Goal: Information Seeking & Learning: Find contact information

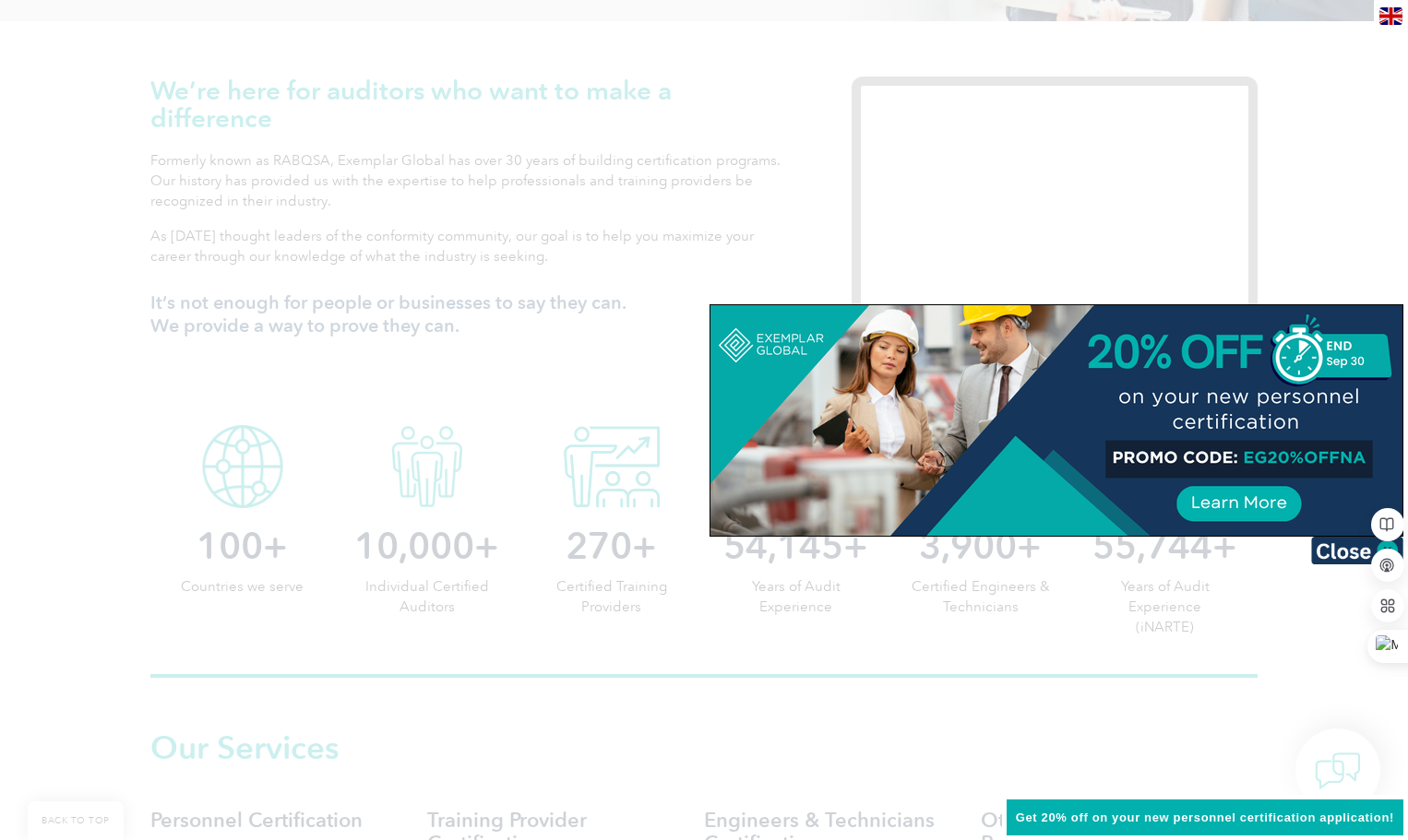
scroll to position [276, 0]
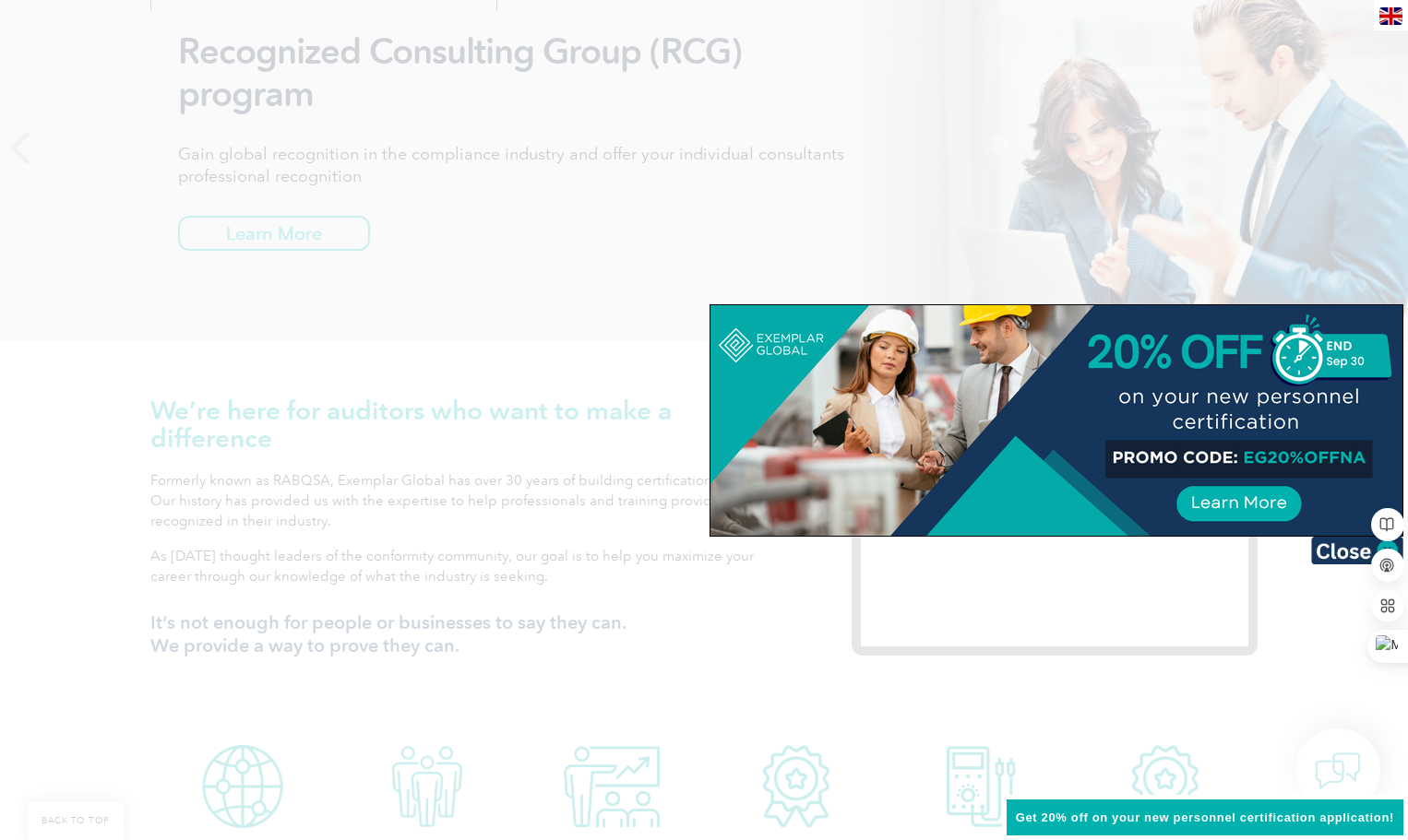
click at [415, 373] on div at bounding box center [704, 420] width 1408 height 840
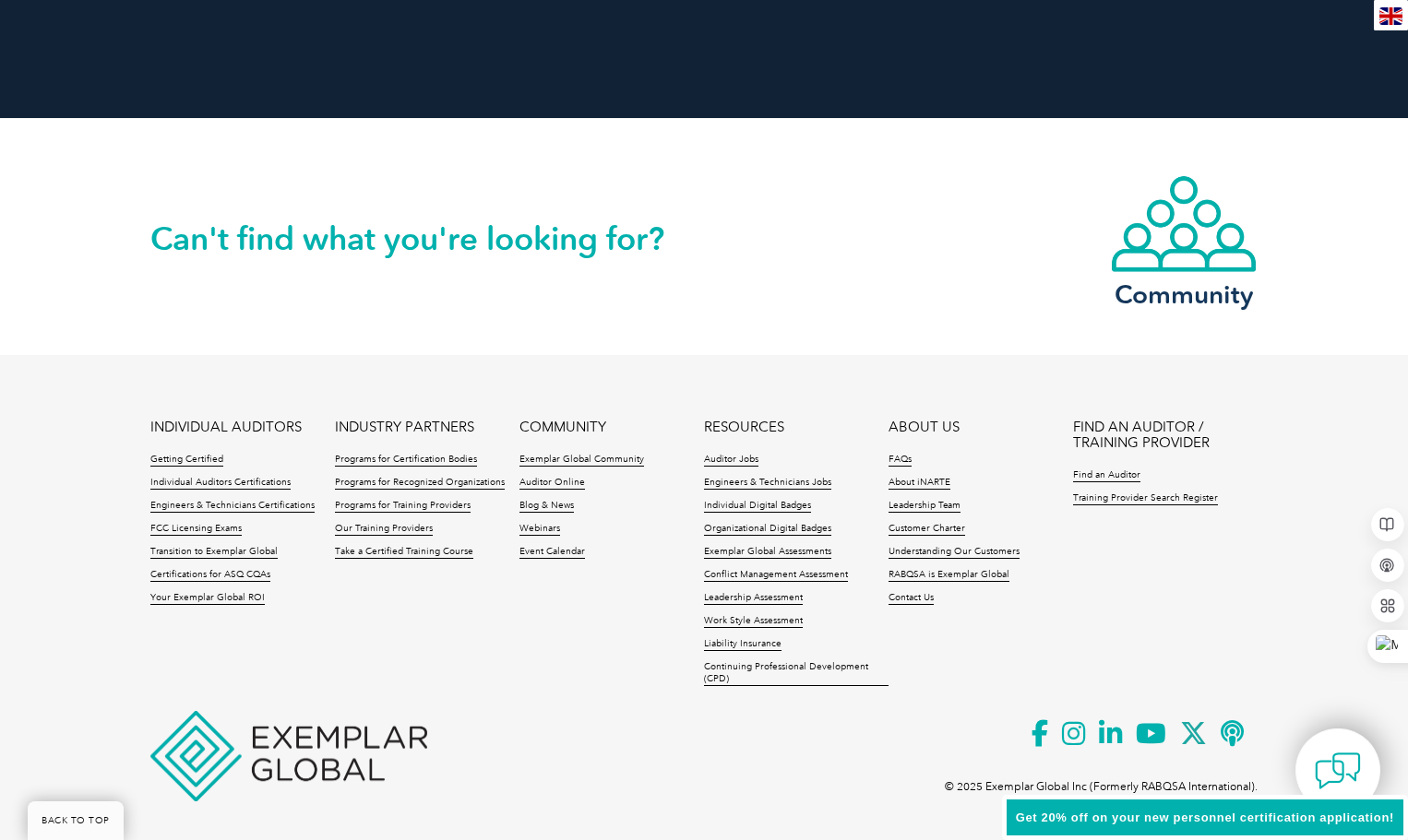
scroll to position [4214, 0]
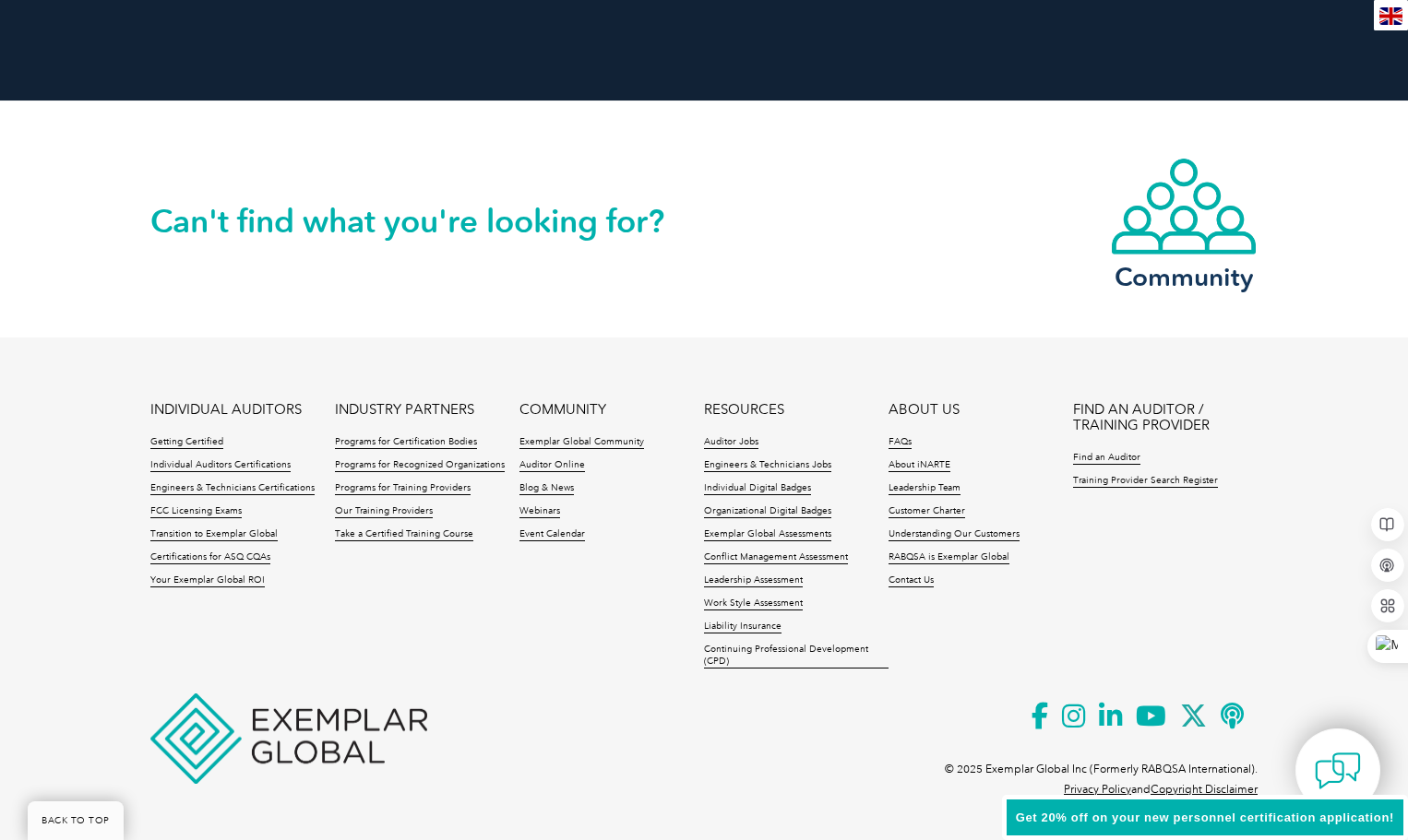
click at [1142, 416] on link "FIND AN AUDITOR / TRAINING PROVIDER" at bounding box center [1165, 418] width 185 height 31
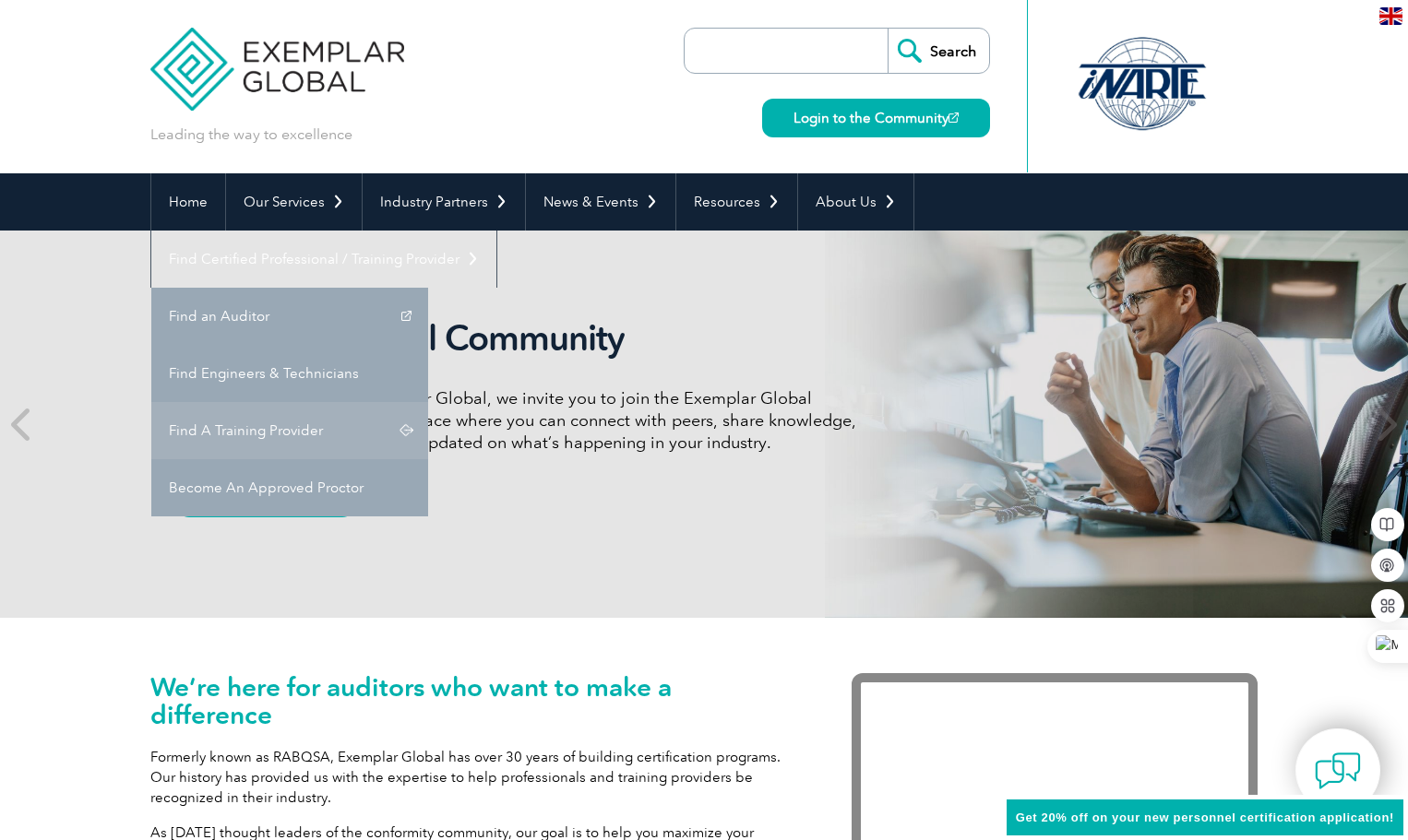
click at [428, 402] on link "Find A Training Provider" at bounding box center [290, 430] width 277 height 57
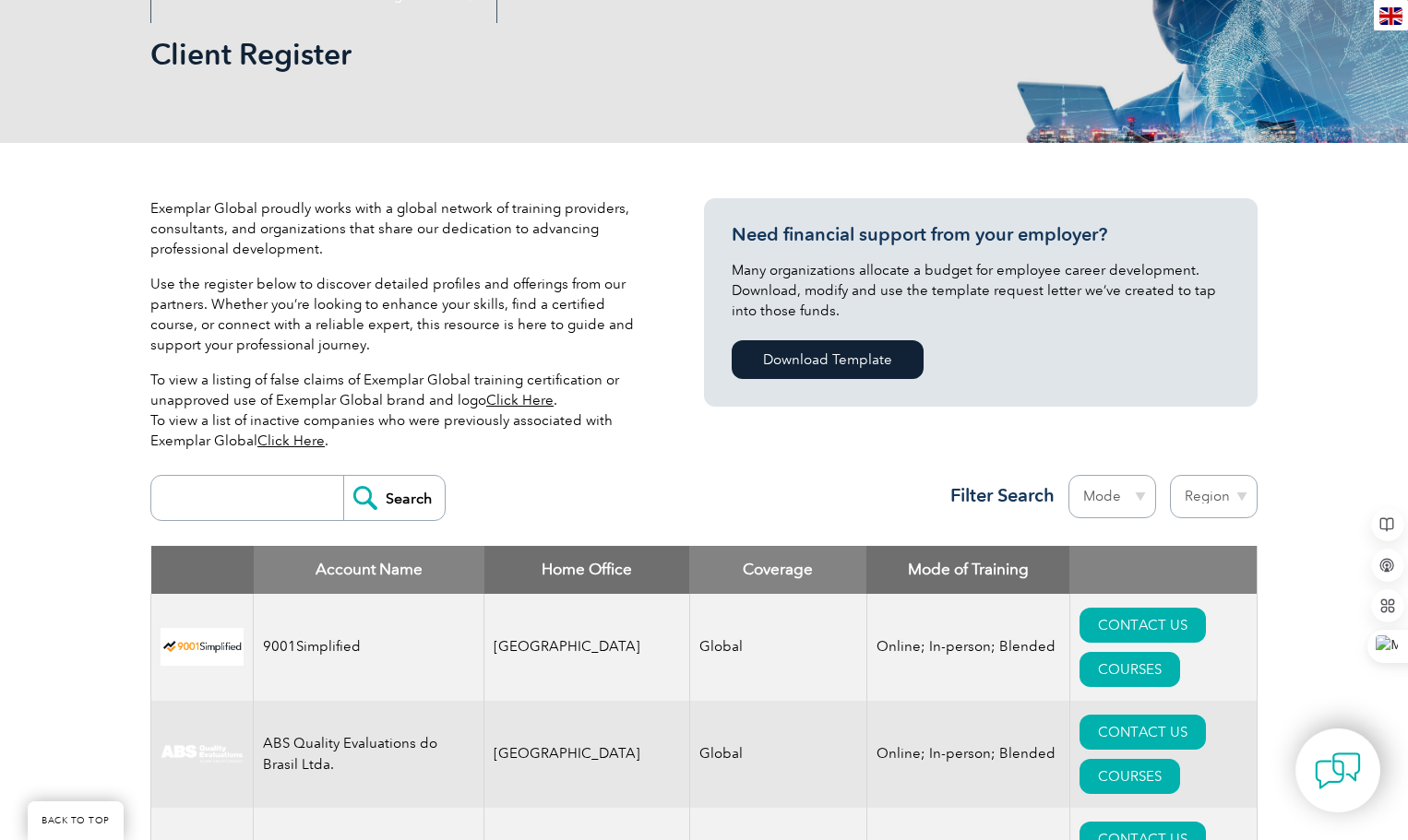
scroll to position [369, 0]
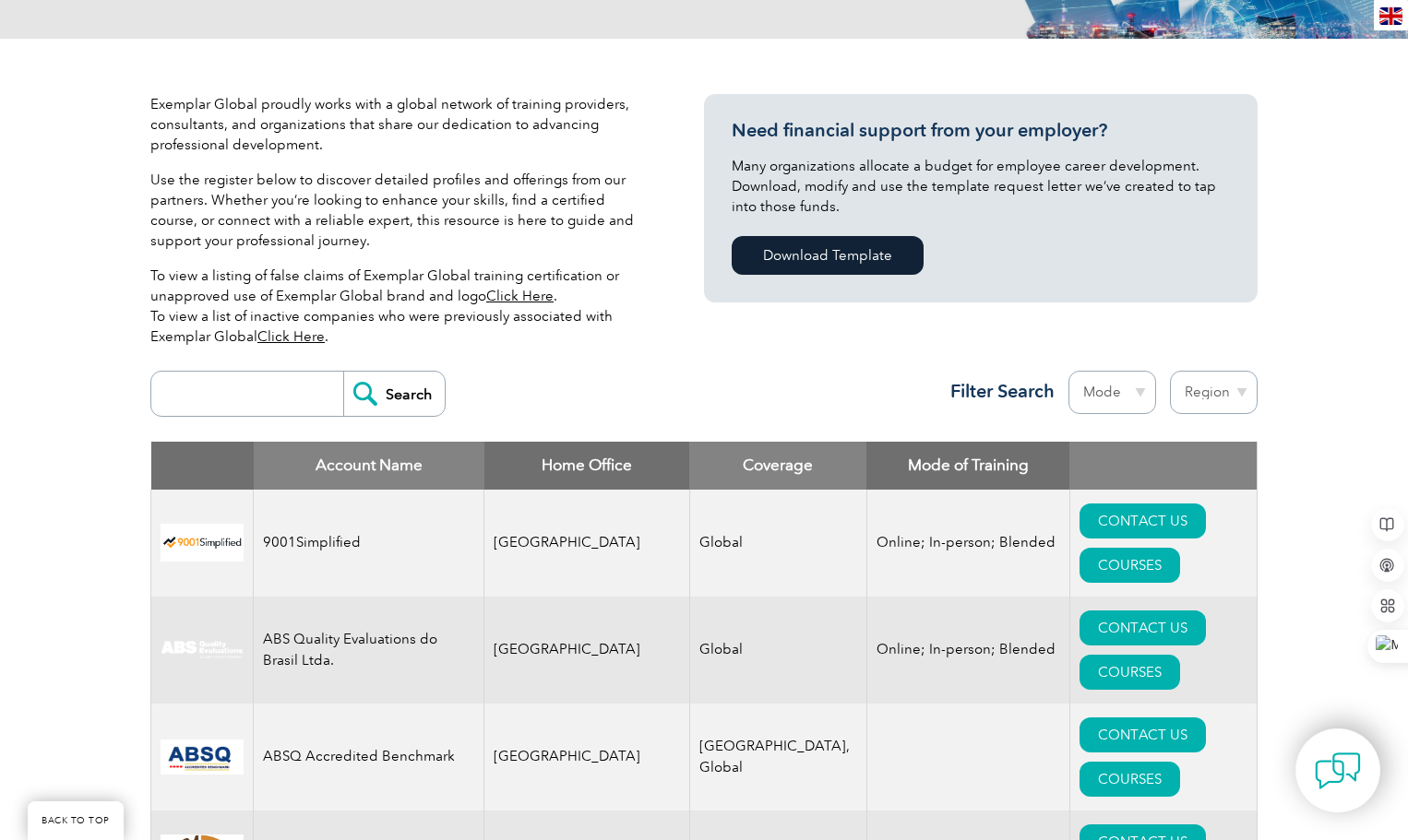
click at [224, 395] on input "search" at bounding box center [251, 394] width 183 height 44
type input "california"
click at [343, 372] on input "Search" at bounding box center [394, 394] width 102 height 44
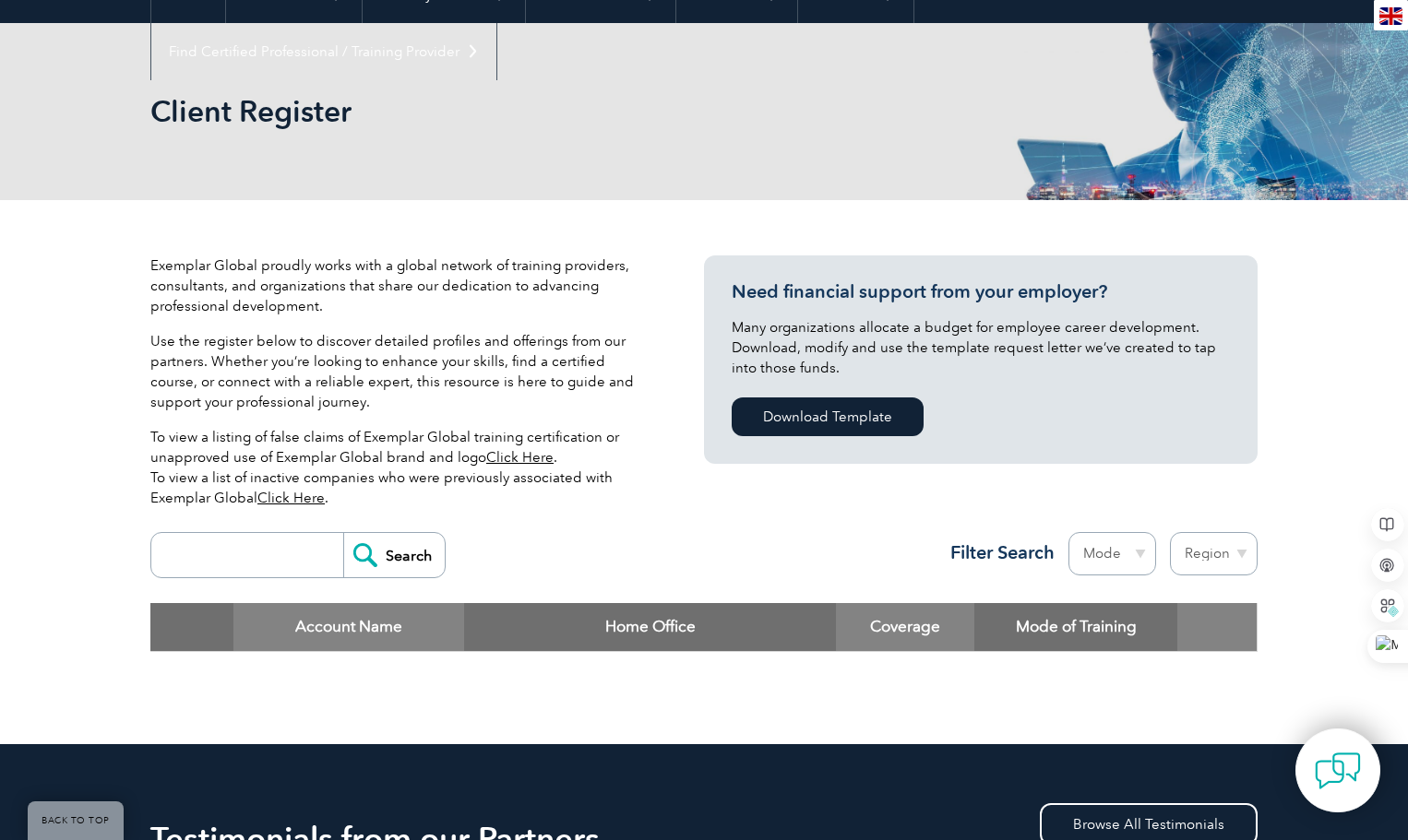
scroll to position [276, 0]
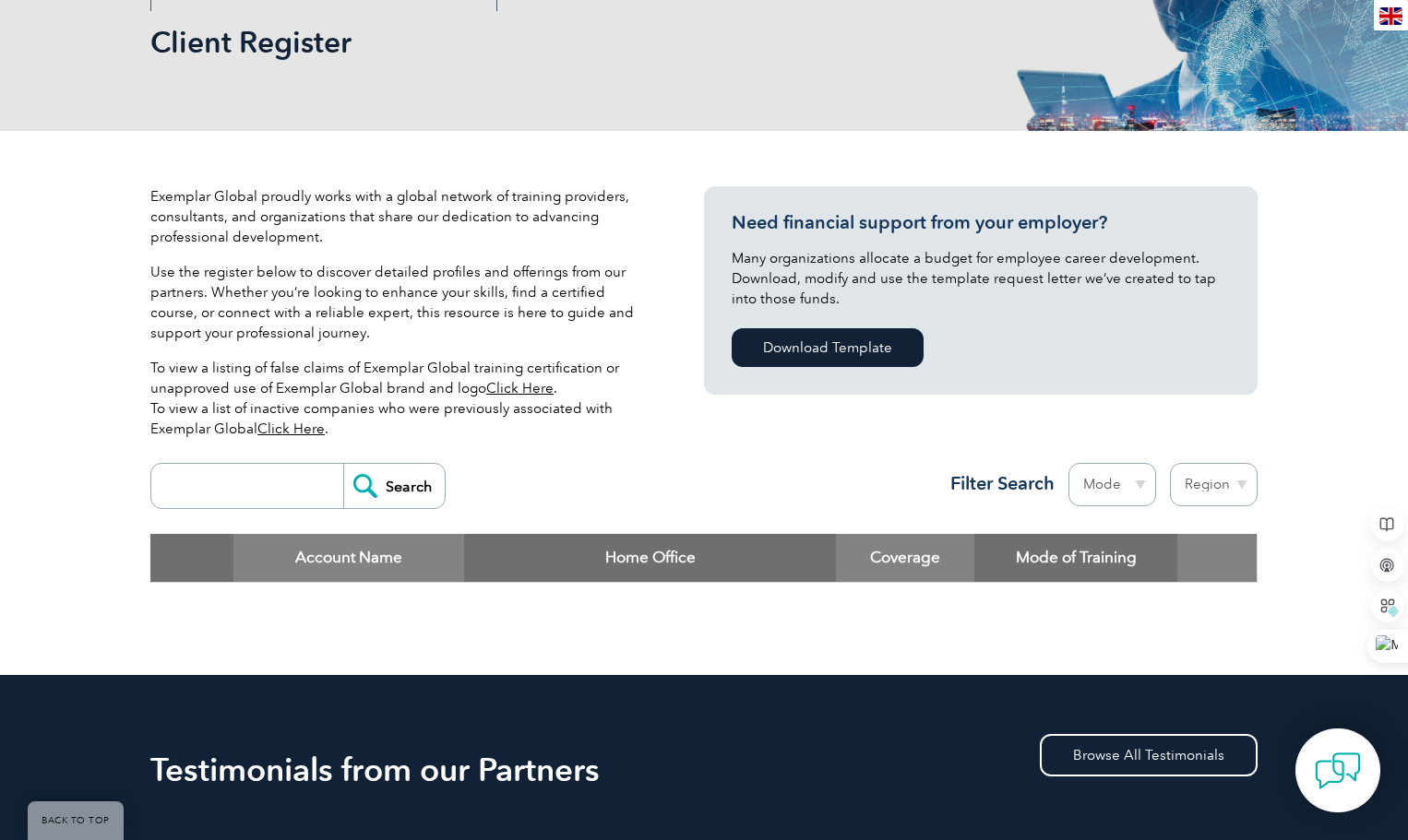
click at [212, 497] on input "search" at bounding box center [251, 486] width 183 height 44
type input "[US_STATE]"
click at [1222, 485] on select "Region Australia Bahrain Bangladesh Brazil Canada Colombia Dominican Republic E…" at bounding box center [1214, 484] width 88 height 43
click at [1241, 481] on select "Region Australia Bahrain Bangladesh Brazil Canada Colombia Dominican Republic E…" at bounding box center [1214, 484] width 88 height 43
click at [1213, 493] on select "Region Australia Bahrain Bangladesh Brazil Canada Colombia Dominican Republic E…" at bounding box center [1214, 484] width 88 height 43
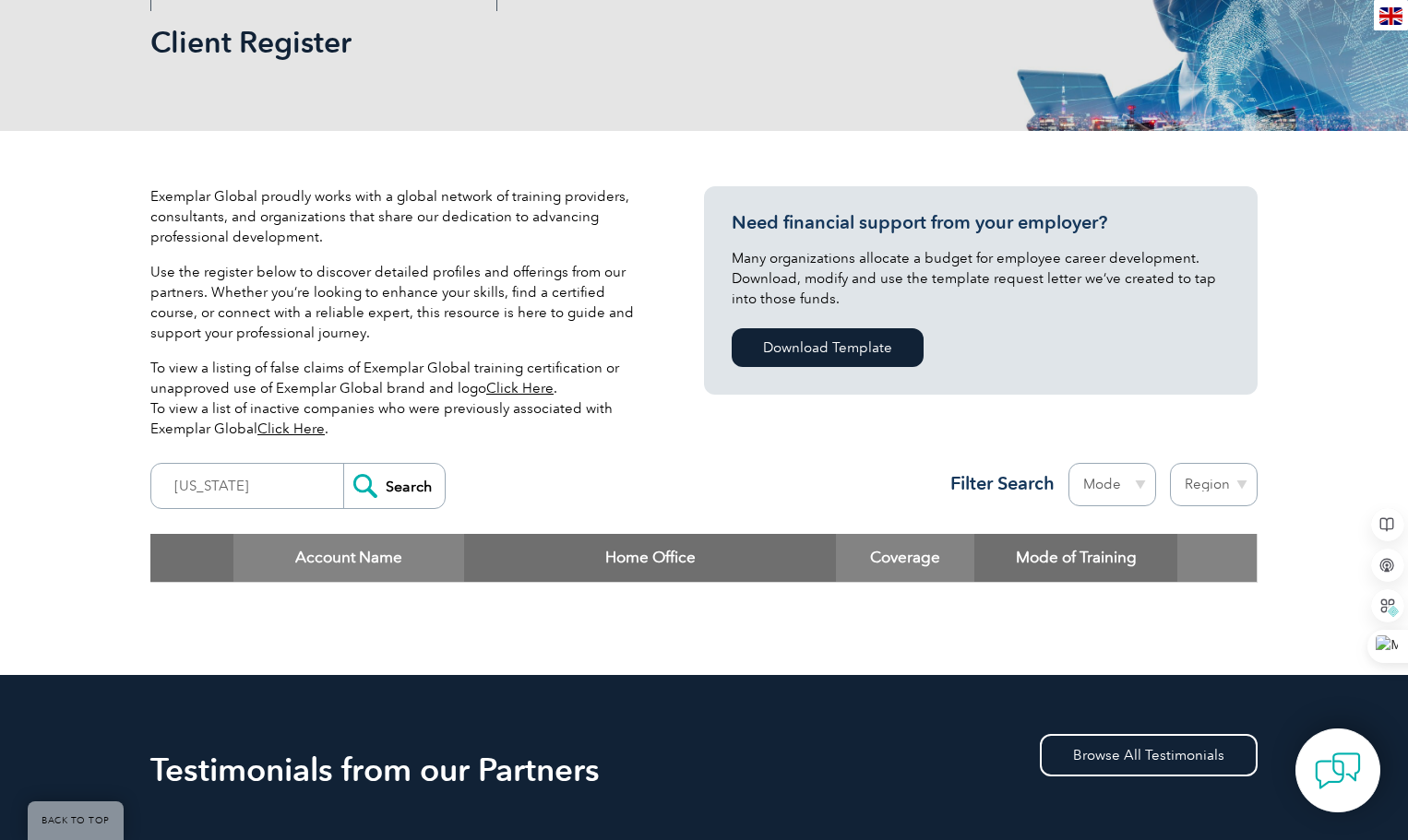
select select "Canada"
click at [1203, 485] on select "Region Australia Bahrain Bangladesh Brazil Canada Colombia Dominican Republic E…" at bounding box center [1214, 484] width 88 height 43
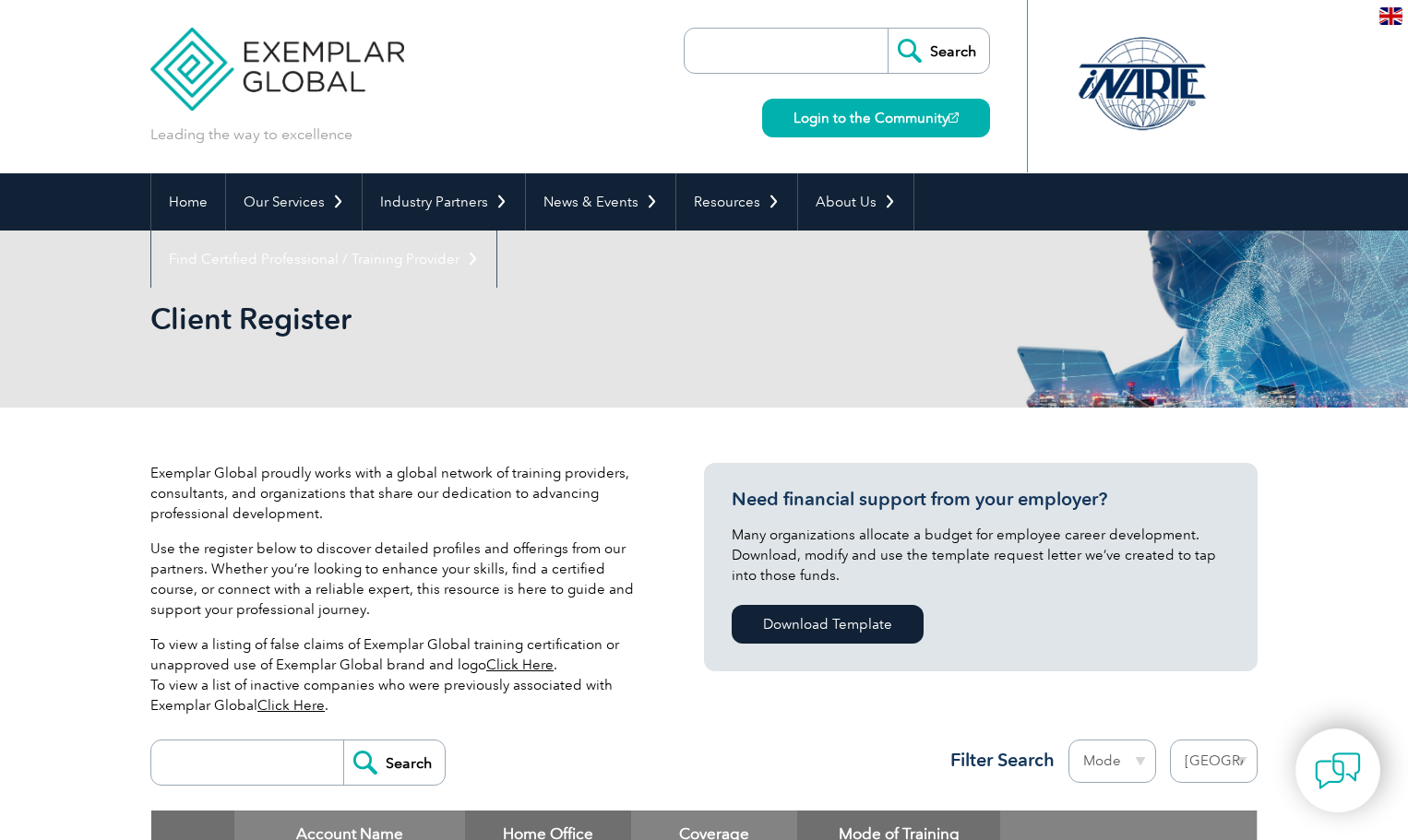
select select "[GEOGRAPHIC_DATA]"
click at [745, 44] on input "search" at bounding box center [791, 51] width 193 height 44
type input "GLOBALG.A.P."
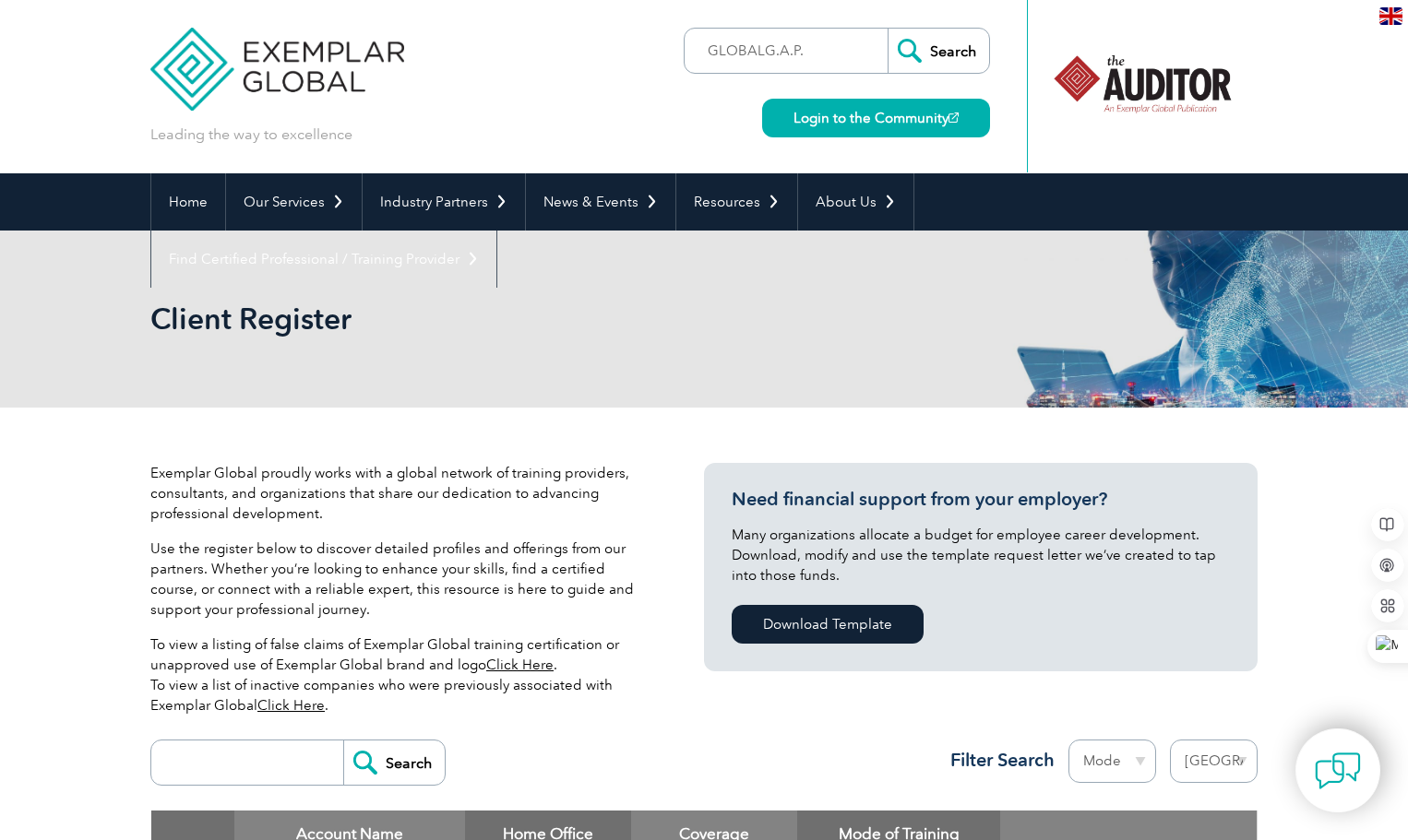
click at [948, 46] on input "Search" at bounding box center [938, 51] width 102 height 44
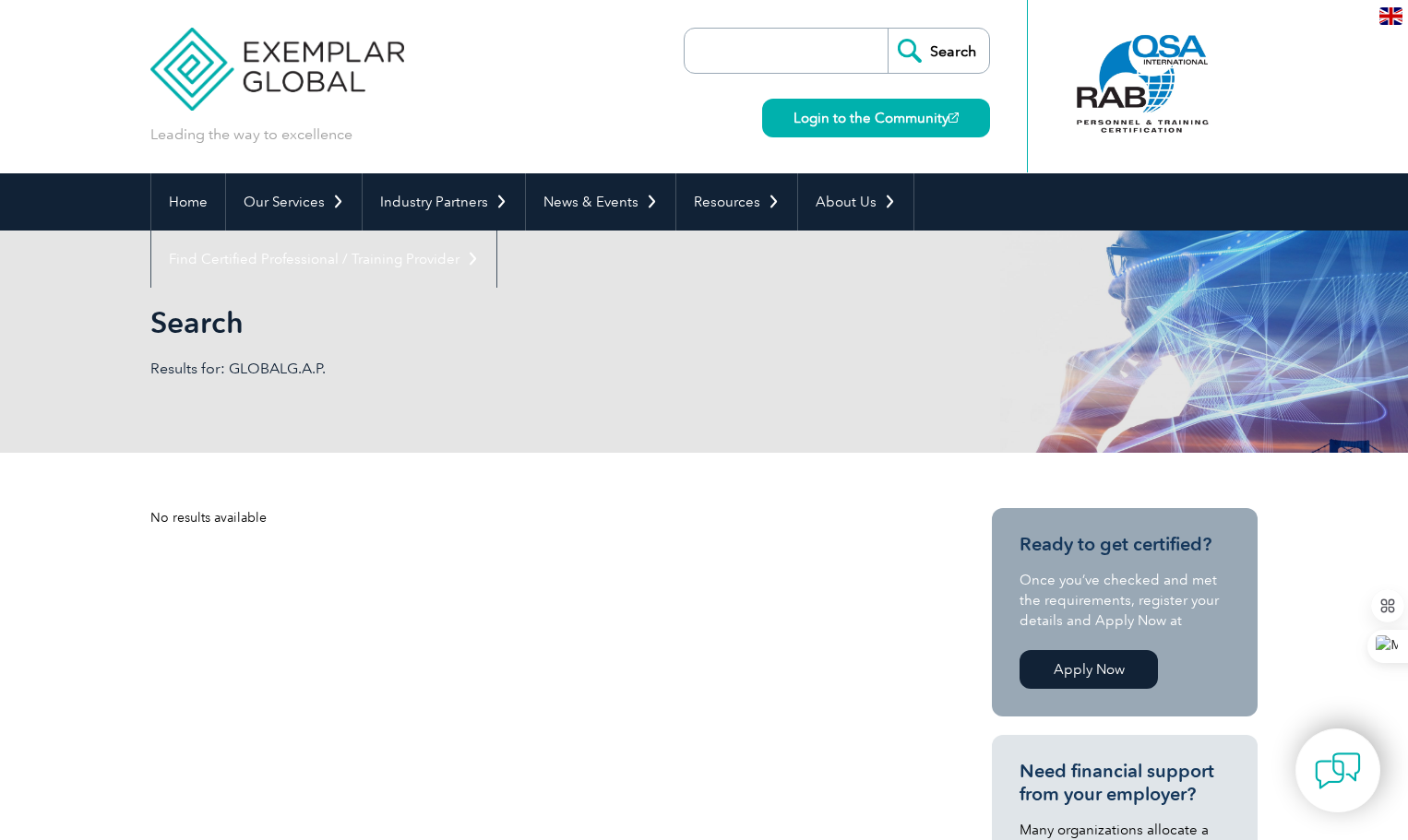
click at [748, 56] on input "search" at bounding box center [791, 51] width 193 height 44
type input "iso27001"
click at [950, 50] on input "Search" at bounding box center [938, 51] width 102 height 44
click at [785, 58] on input "search" at bounding box center [791, 51] width 193 height 44
type input "ISO 27001"
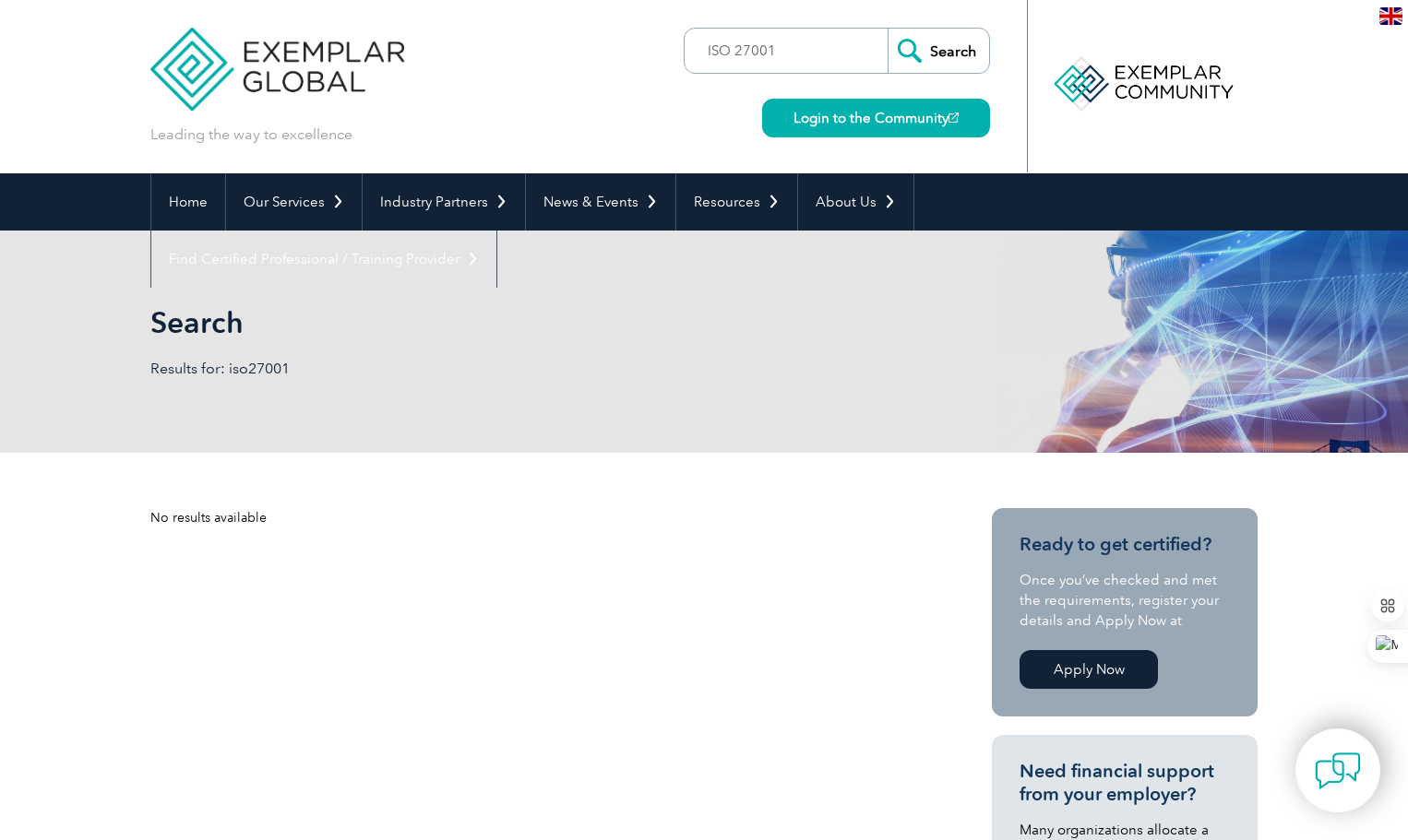
click at [924, 60] on input "Search" at bounding box center [938, 51] width 102 height 44
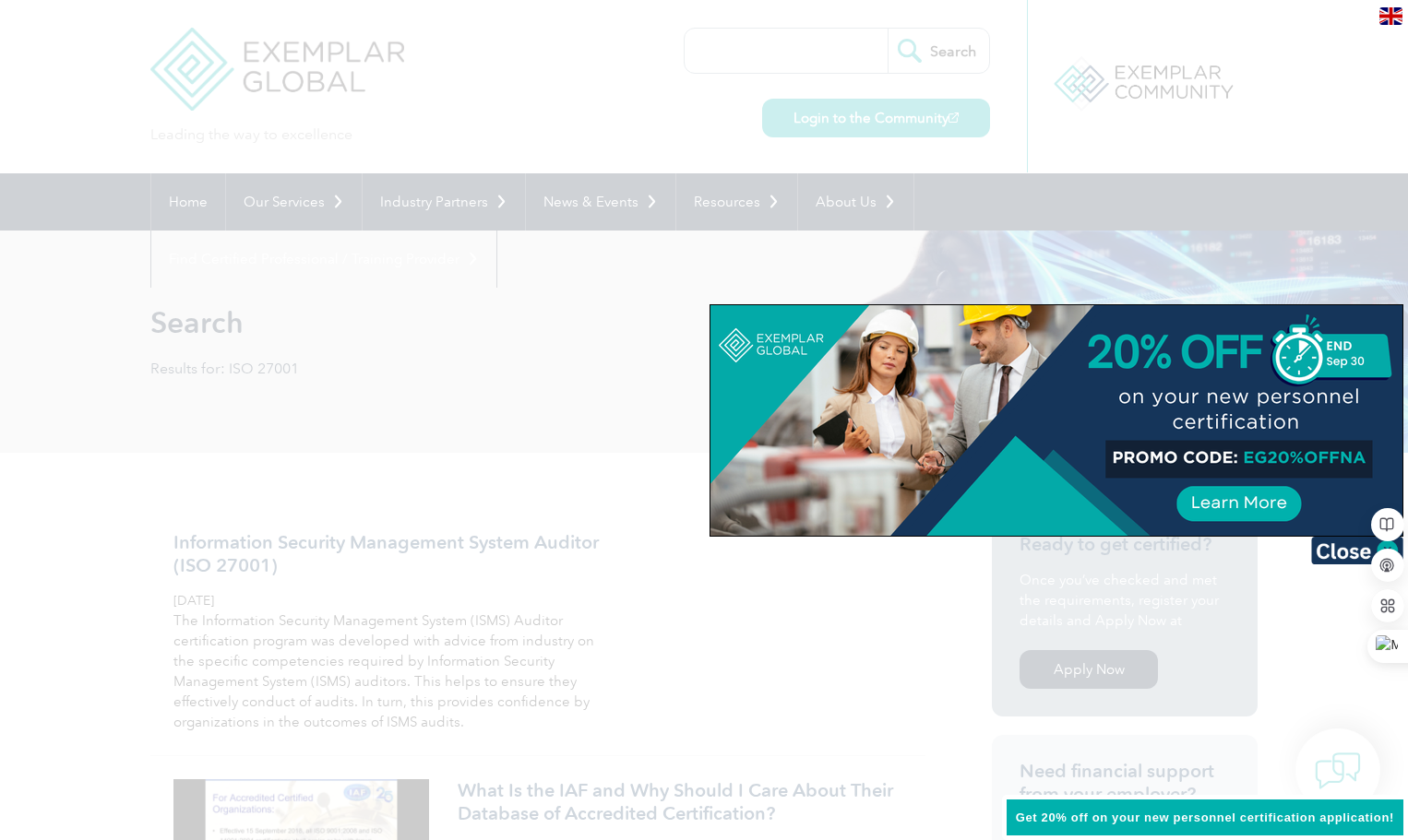
click at [1085, 113] on div at bounding box center [704, 420] width 1408 height 840
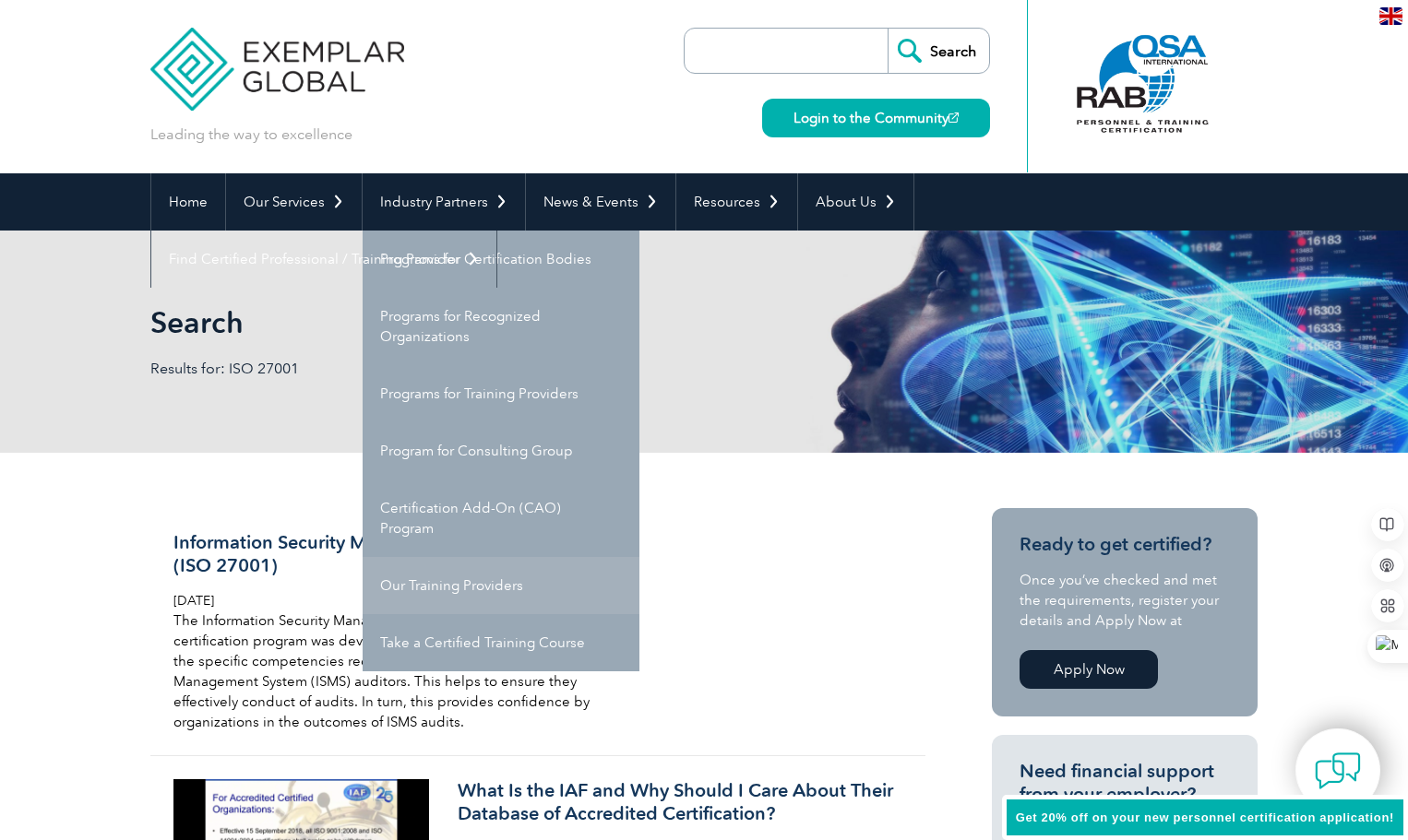
click at [470, 593] on link "Our Training Providers" at bounding box center [501, 585] width 277 height 57
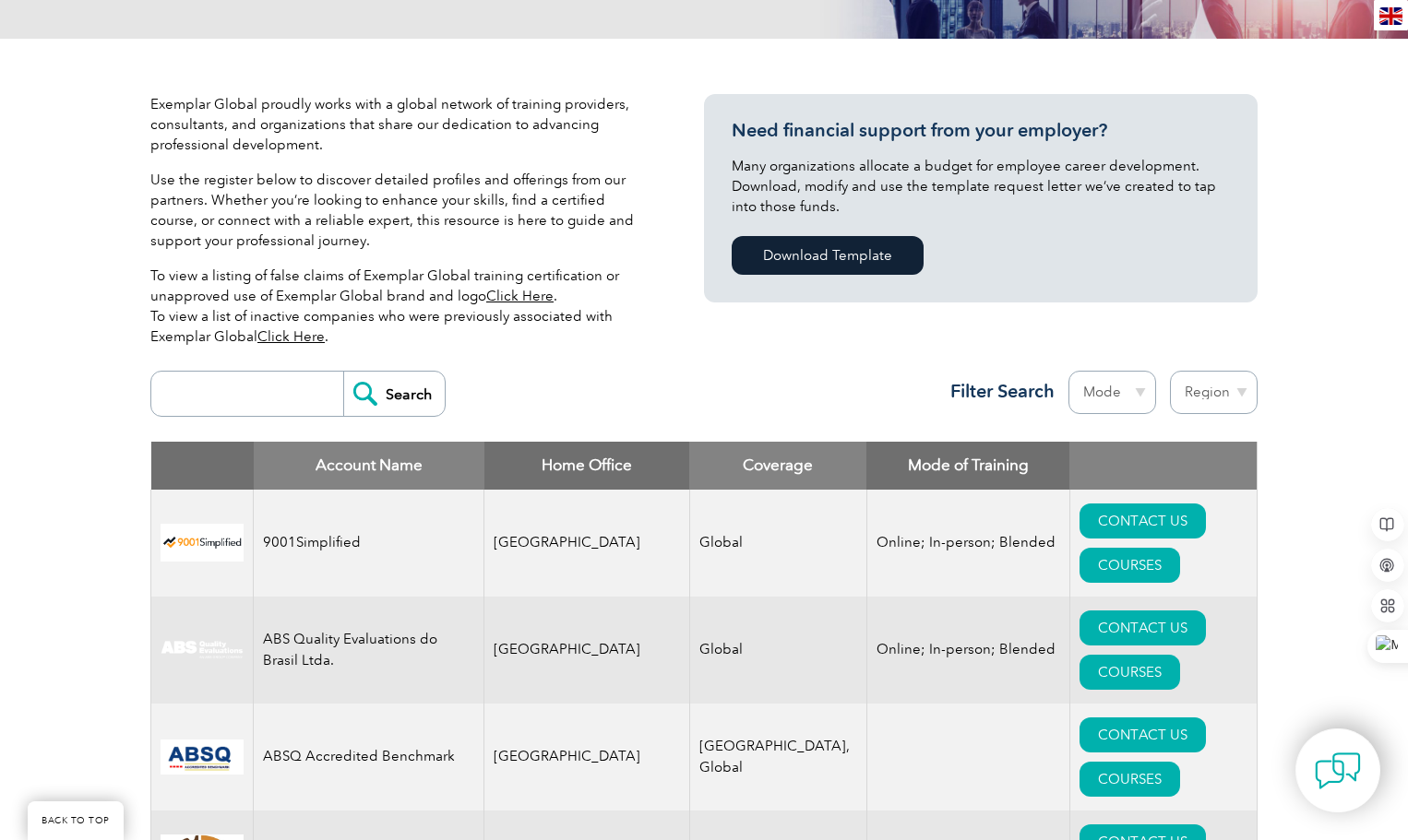
scroll to position [461, 0]
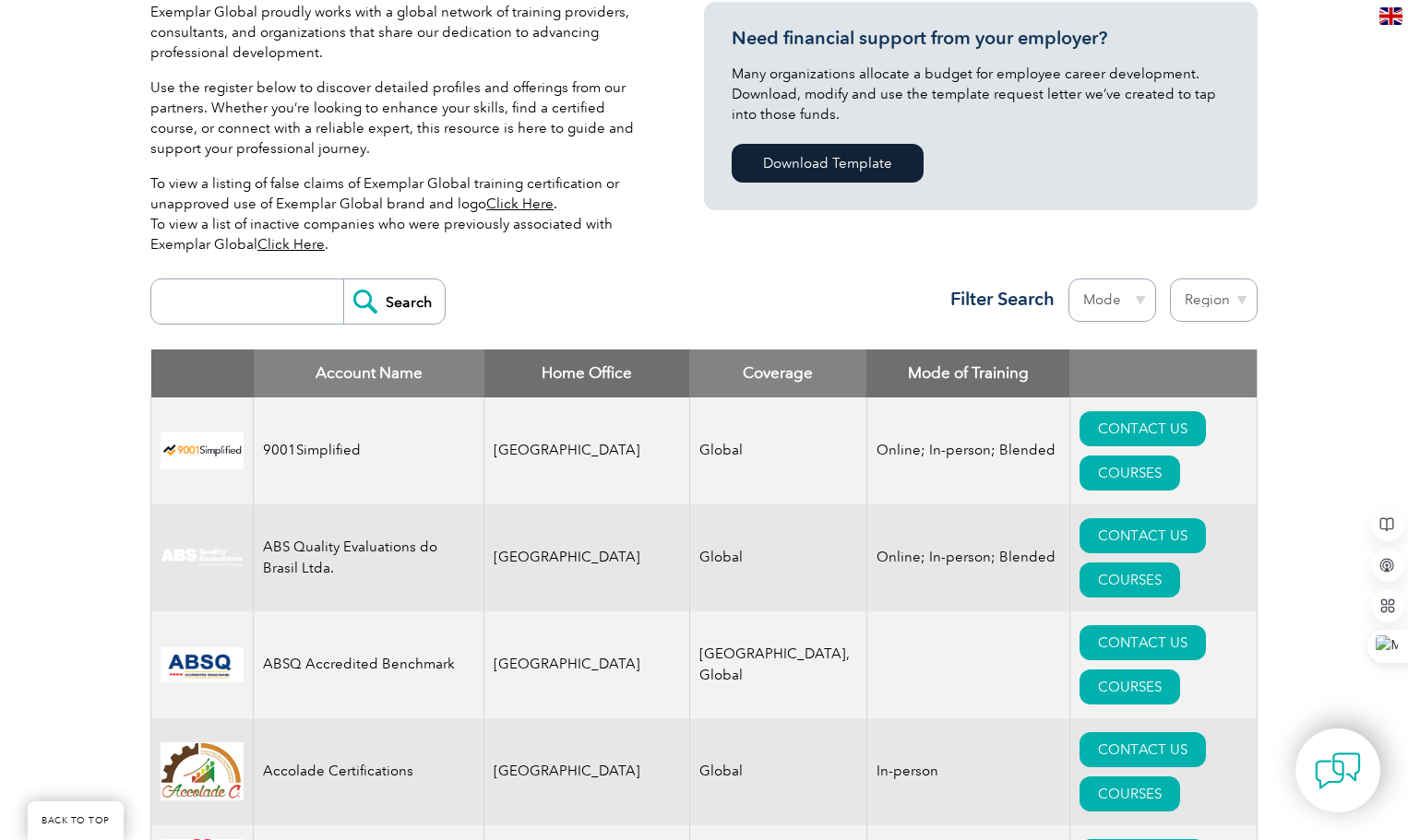
click at [1141, 301] on select "Mode Online In-person Blended" at bounding box center [1112, 300] width 88 height 43
click at [834, 310] on div "Search Region Australia Bahrain Bangladesh Brazil Canada Colombia Dominican Rep…" at bounding box center [704, 309] width 1107 height 80
click at [205, 305] on input "search" at bounding box center [251, 302] width 183 height 44
type input "ISO 27001"
click at [343, 279] on input "Search" at bounding box center [394, 302] width 102 height 44
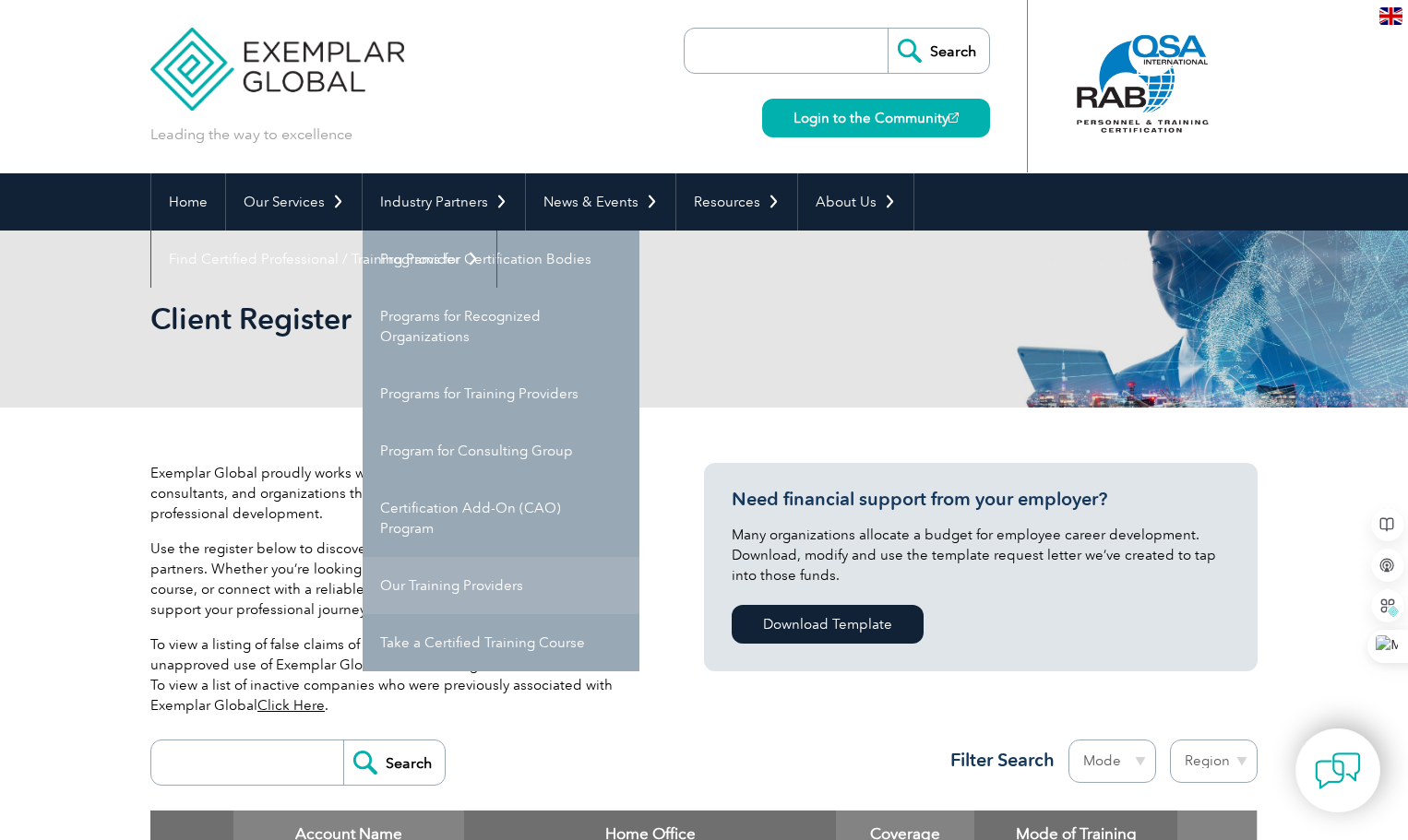
click at [460, 581] on link "Our Training Providers" at bounding box center [501, 585] width 277 height 57
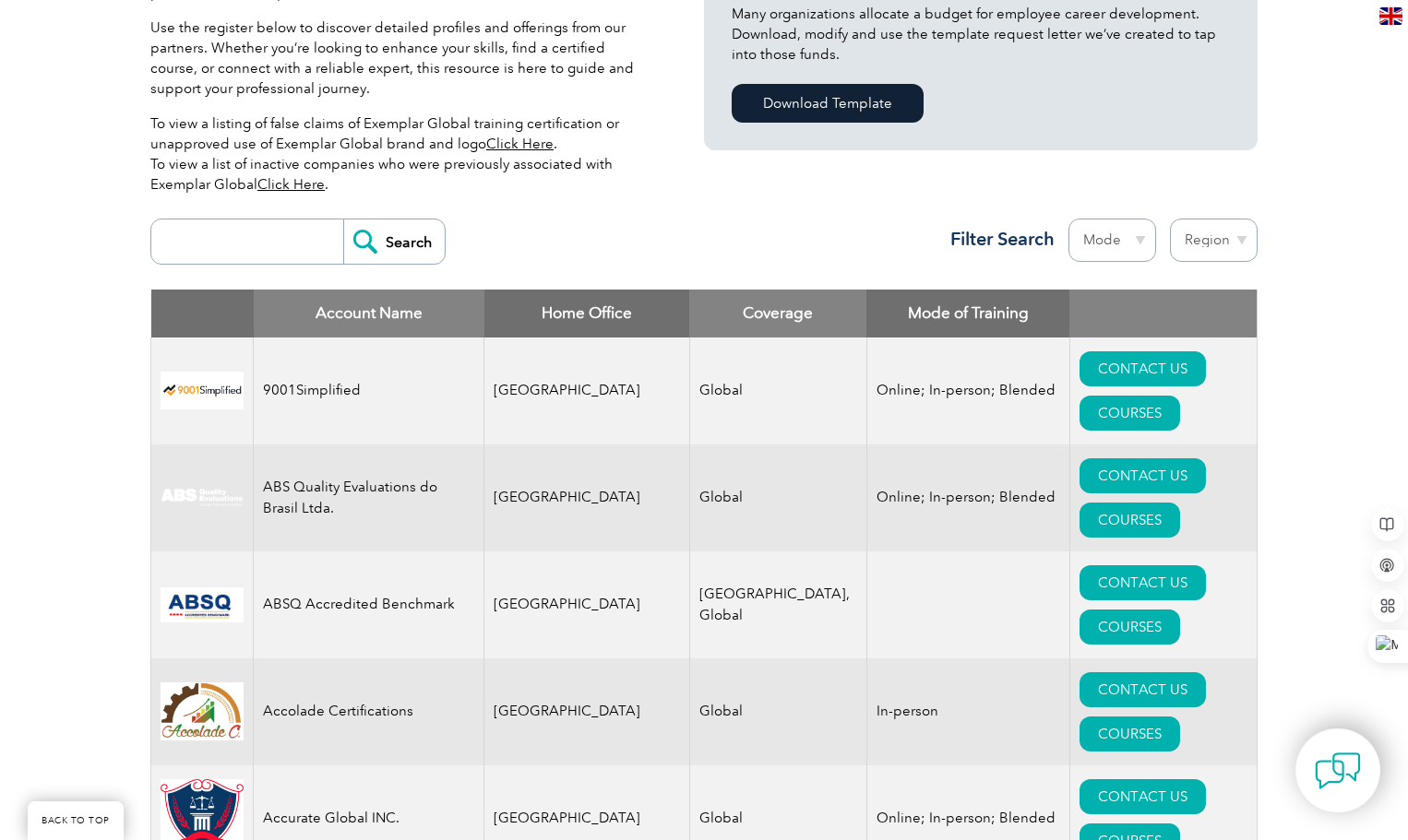
scroll to position [554, 0]
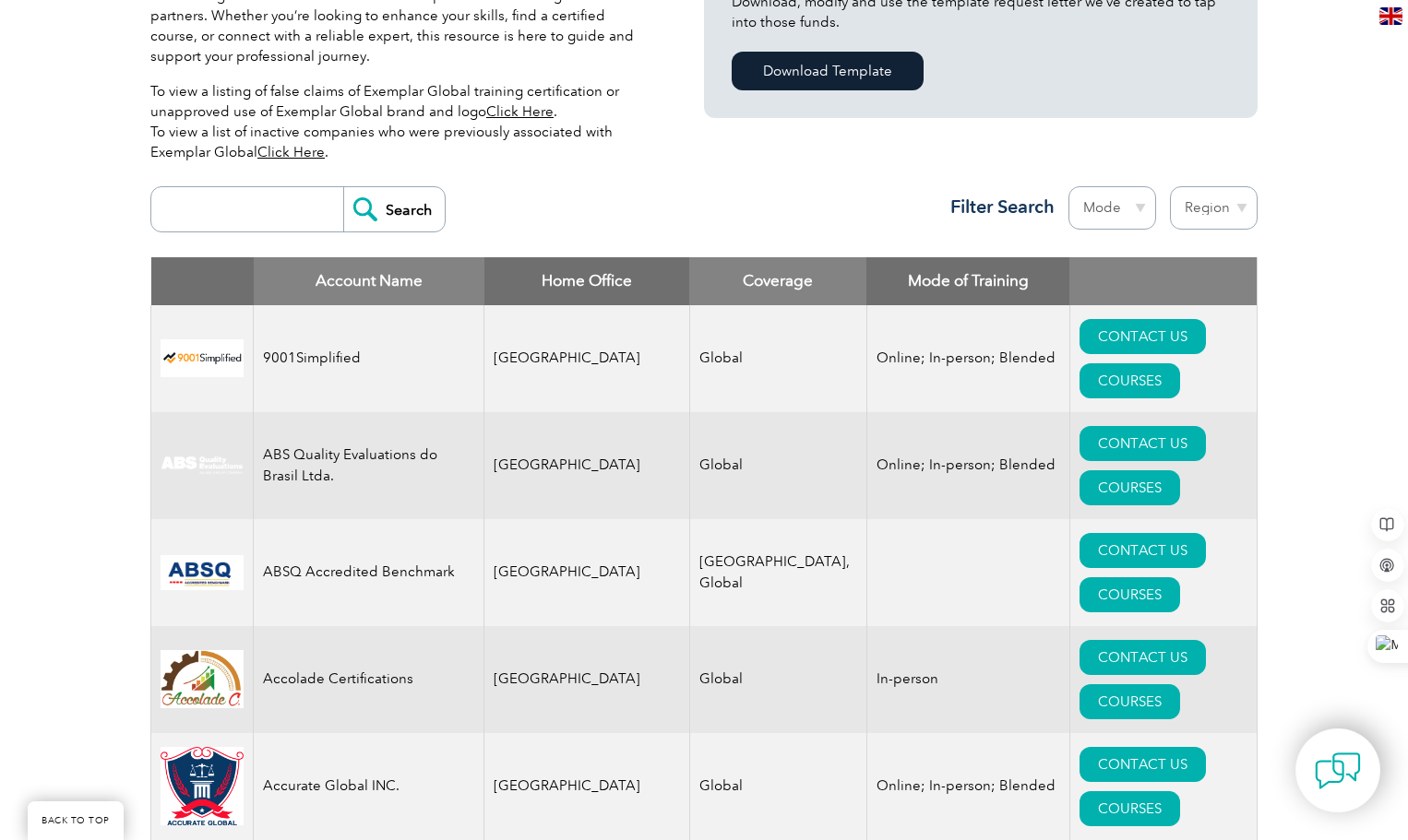
click at [186, 210] on input "search" at bounding box center [251, 210] width 183 height 44
type input "ISO 27001"
click at [382, 219] on input "Search" at bounding box center [394, 210] width 102 height 44
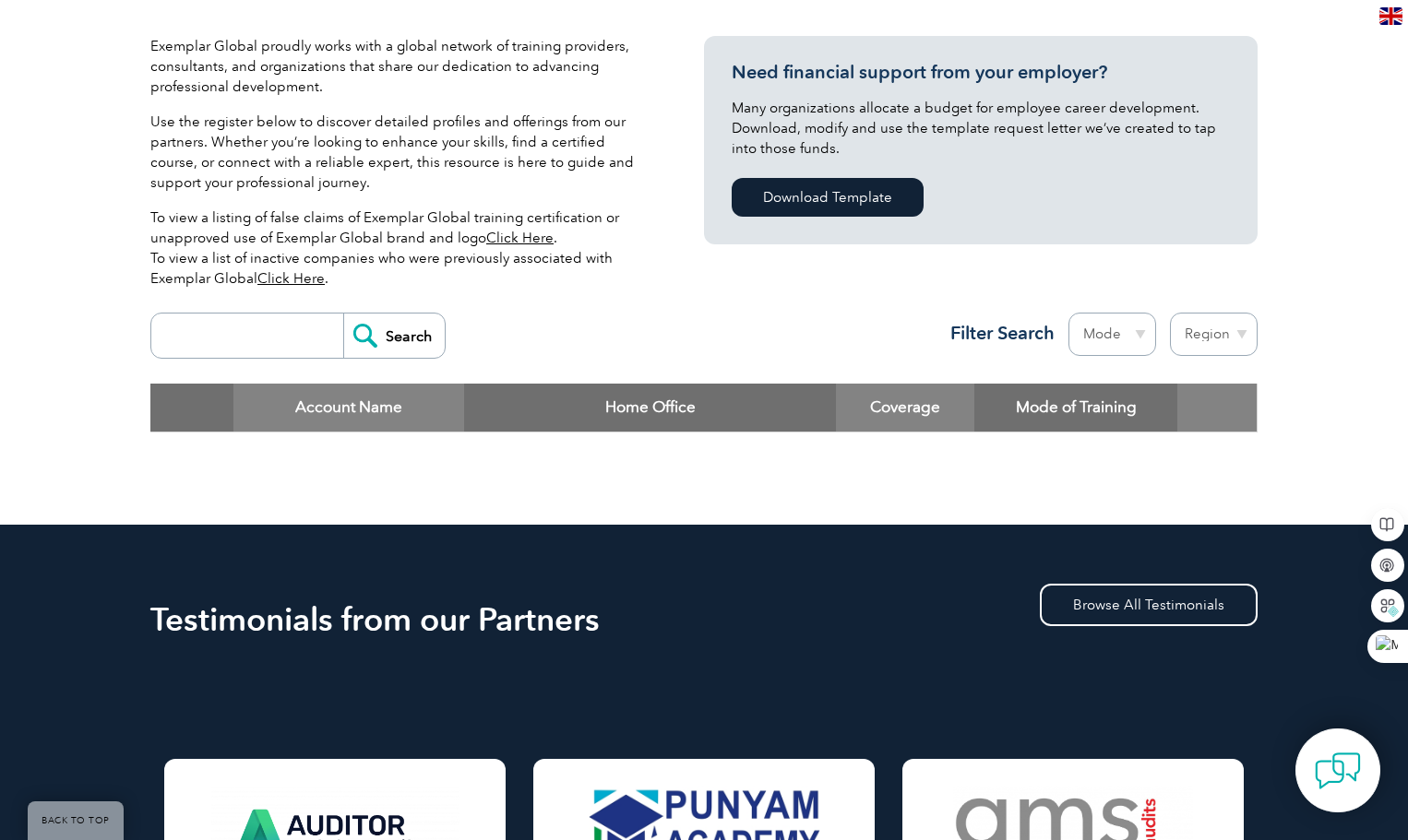
scroll to position [461, 0]
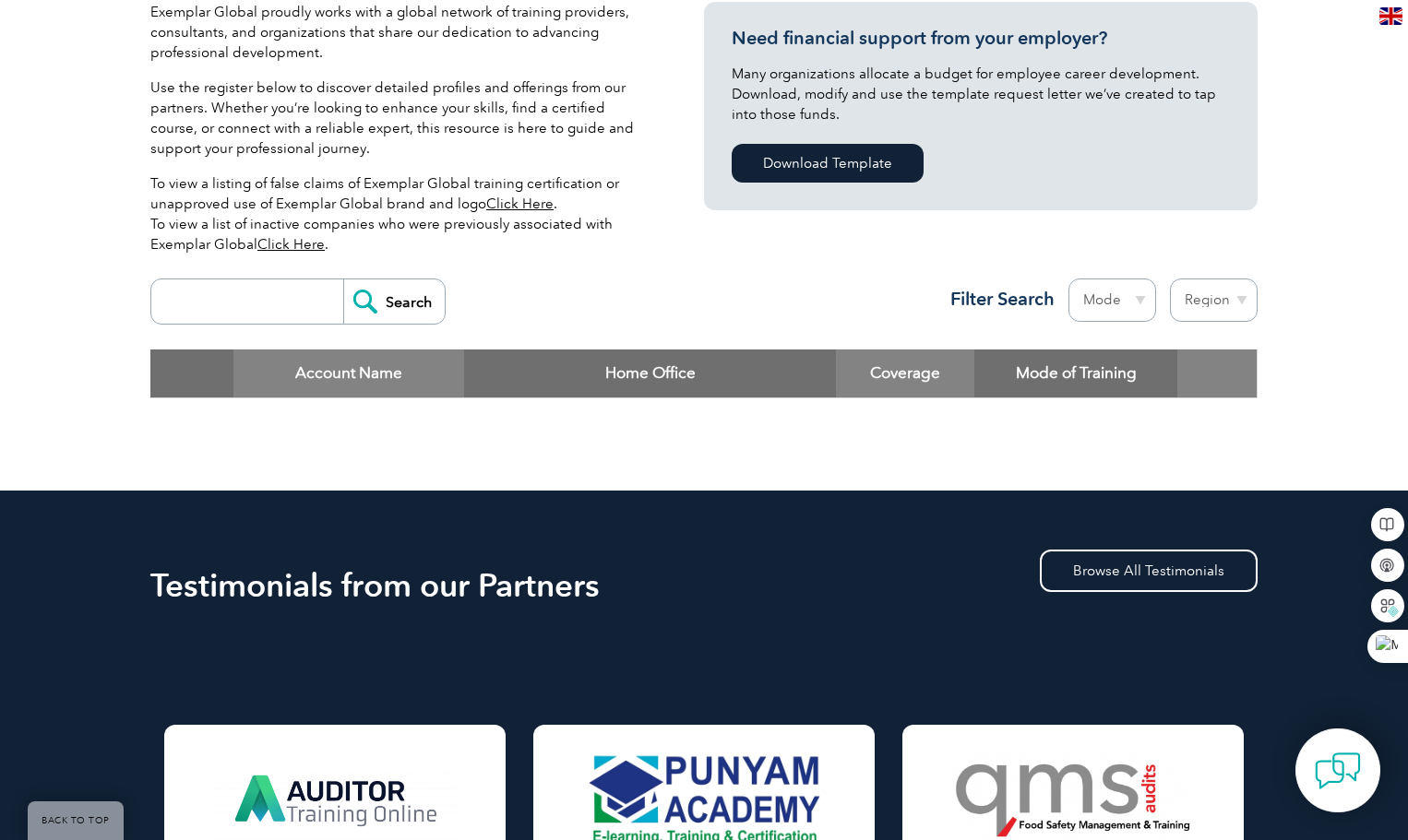
click at [1140, 297] on select "Mode Online In-person Blended" at bounding box center [1112, 300] width 88 height 43
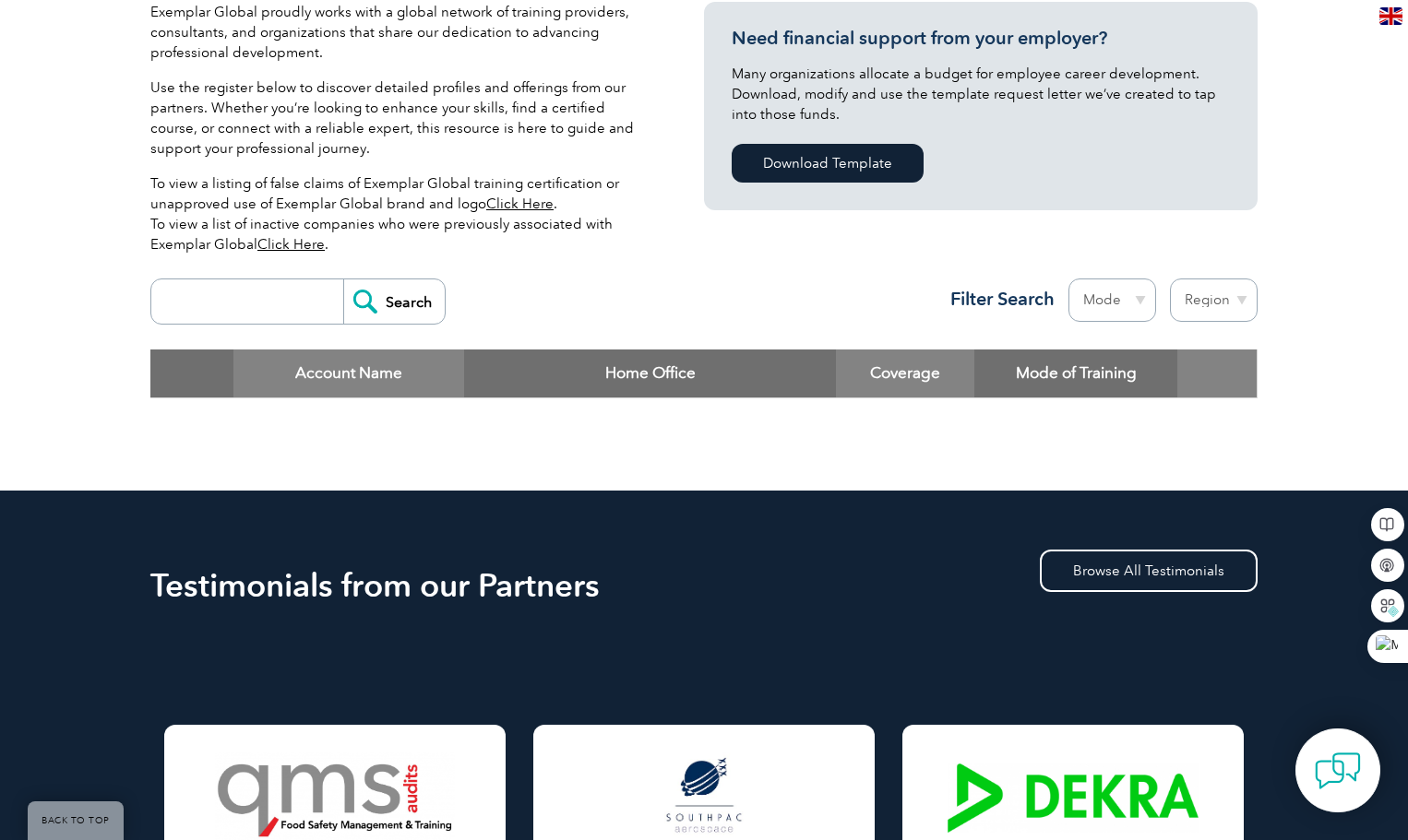
click at [1137, 298] on select "Mode Online In-person Blended" at bounding box center [1112, 300] width 88 height 43
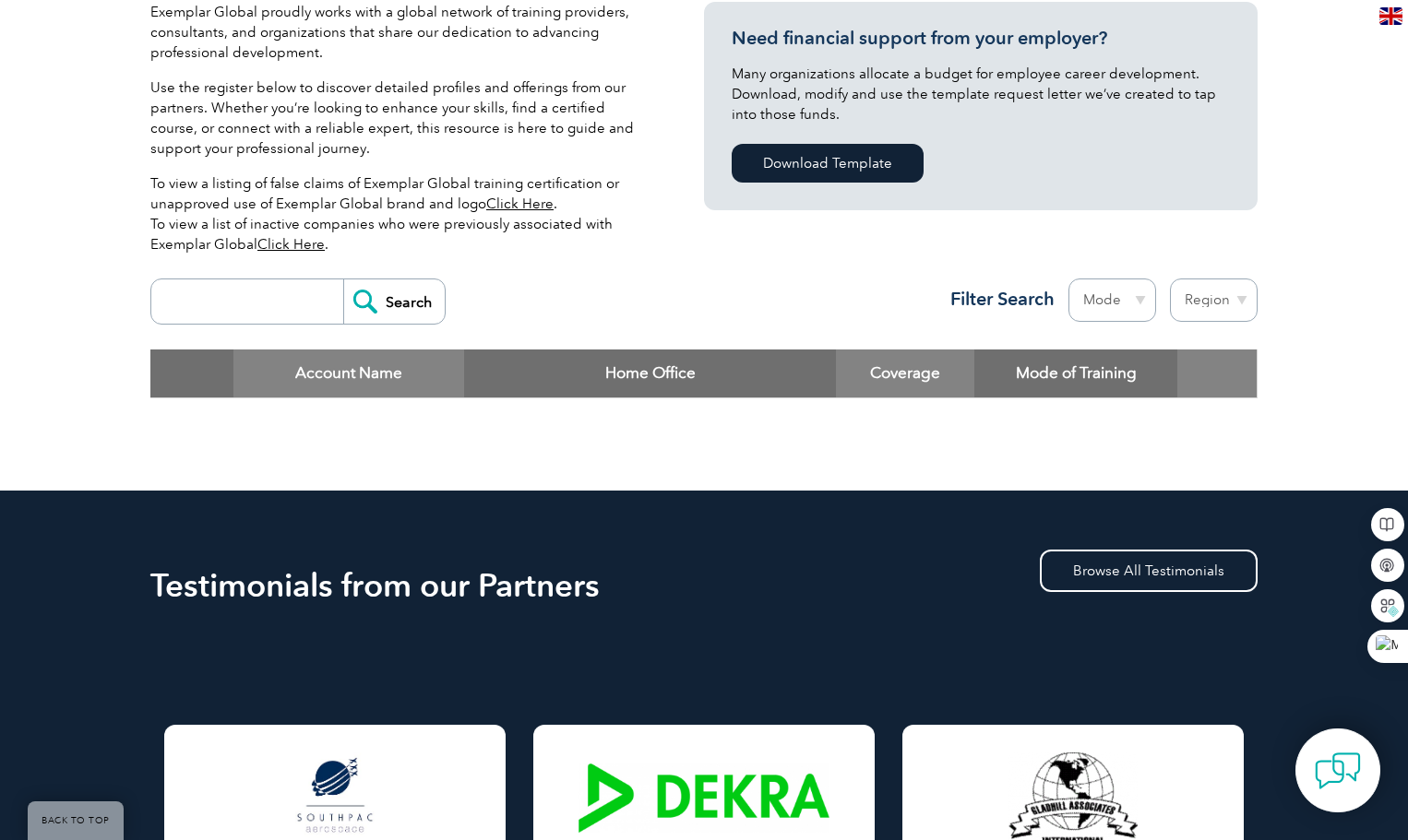
click at [1137, 298] on select "Mode Online In-person Blended" at bounding box center [1112, 300] width 88 height 43
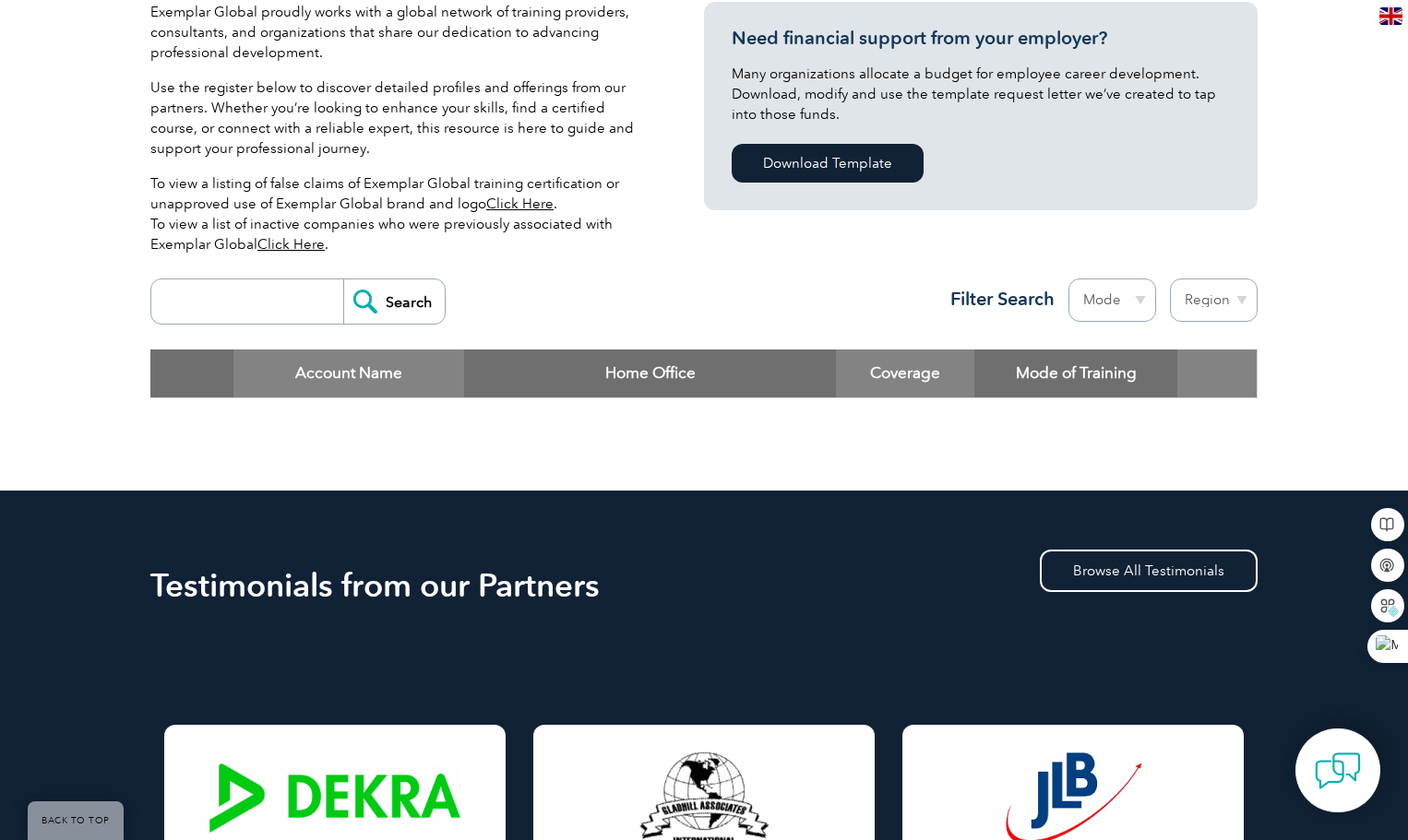
select select "Blended"
click at [1069, 278] on select "Mode Online In-person Blended" at bounding box center [1112, 300] width 88 height 43
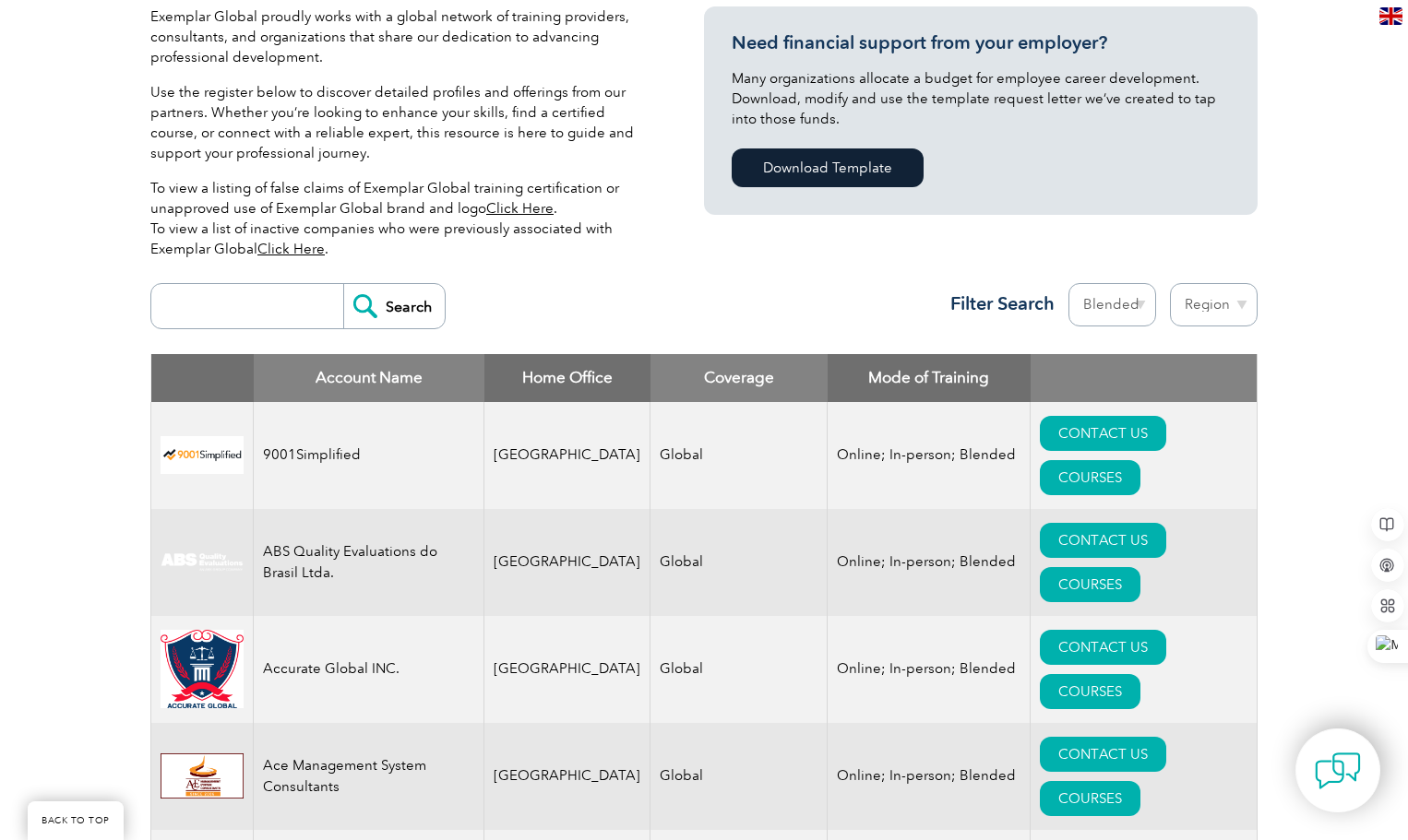
scroll to position [461, 0]
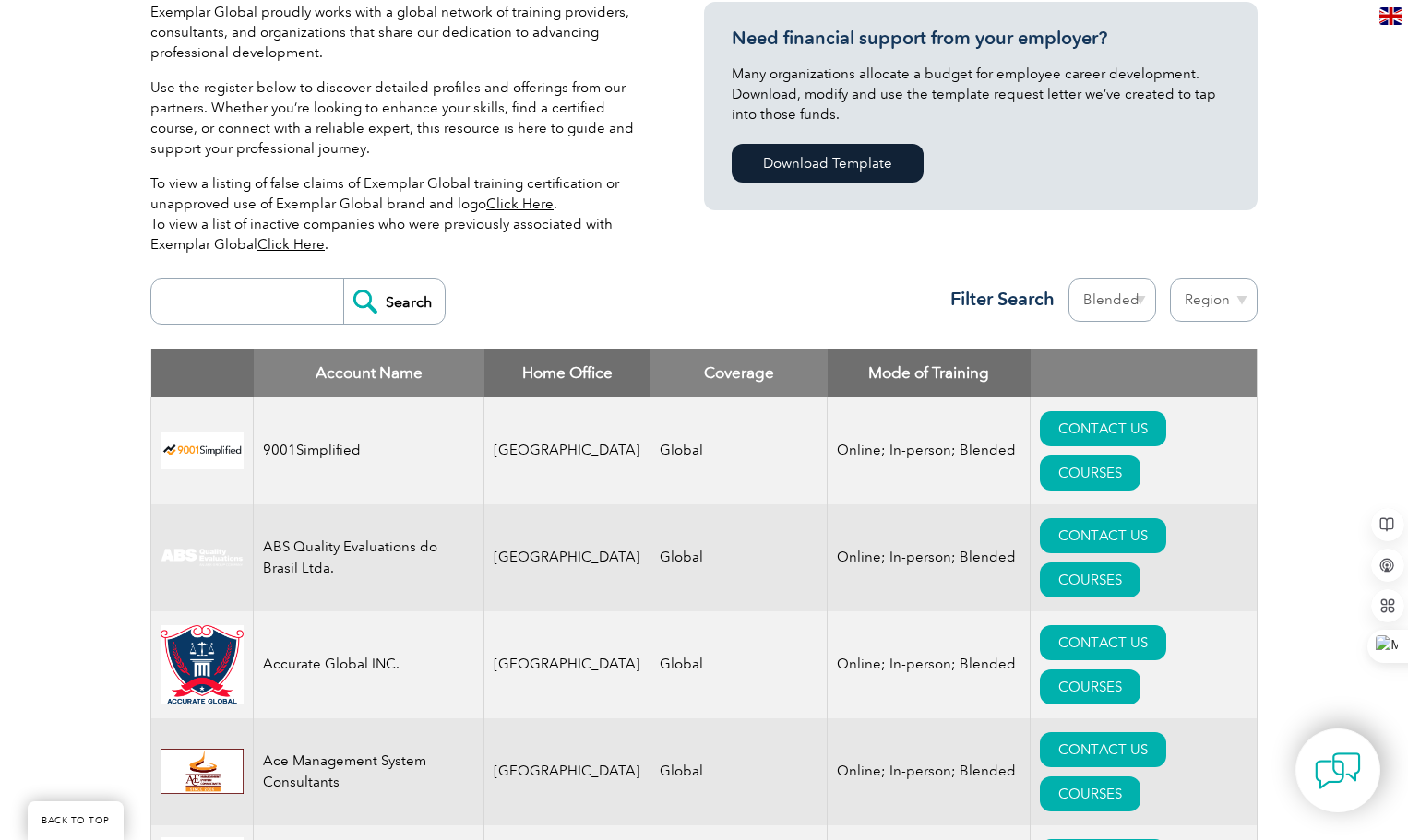
click at [1239, 297] on select "Region Australia Bahrain Bangladesh Brazil Canada Colombia Dominican Republic E…" at bounding box center [1214, 300] width 88 height 43
select select "[GEOGRAPHIC_DATA]"
click at [1170, 278] on select "Region Australia Bahrain Bangladesh Brazil Canada Colombia Dominican Republic E…" at bounding box center [1214, 300] width 88 height 43
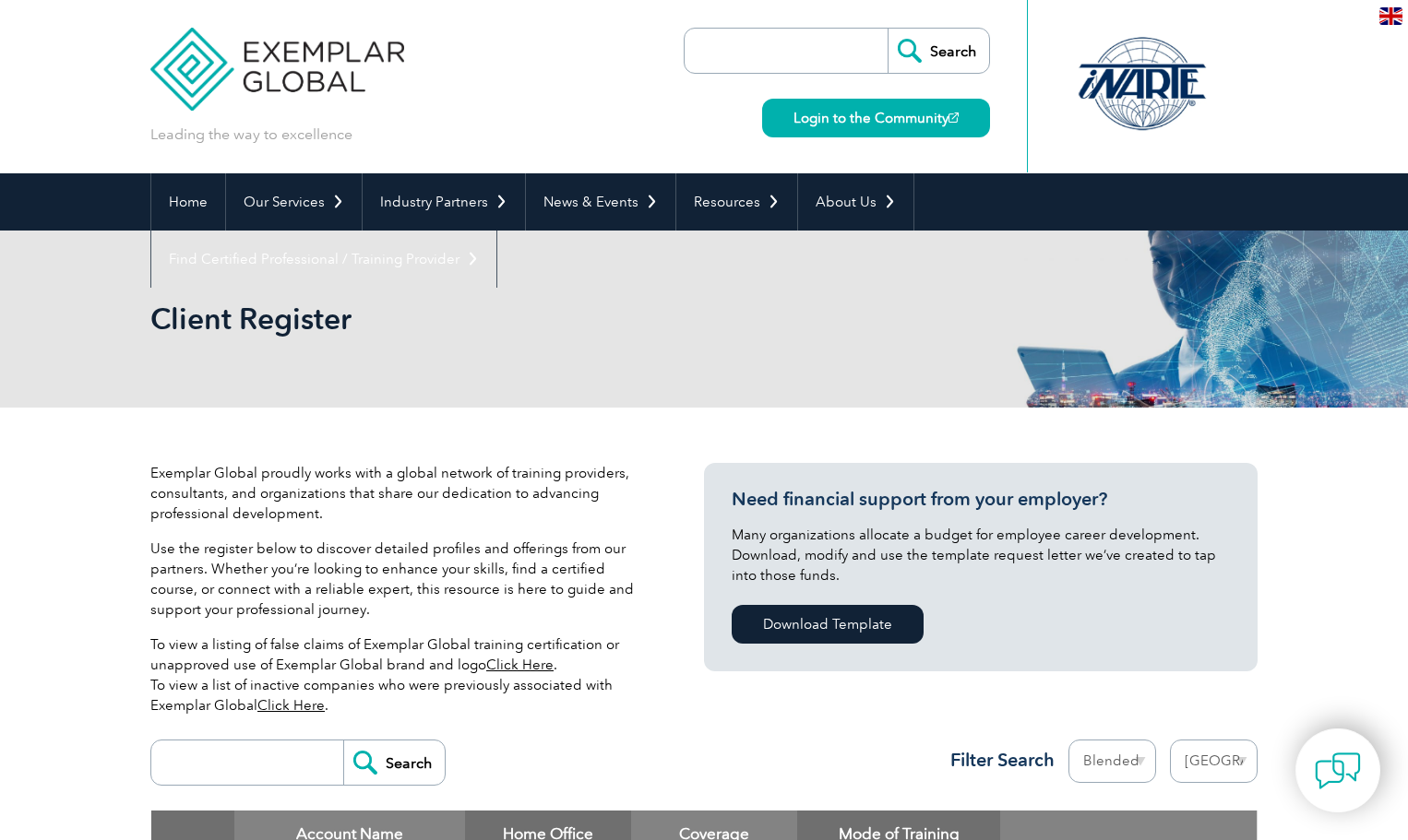
select select "[GEOGRAPHIC_DATA]"
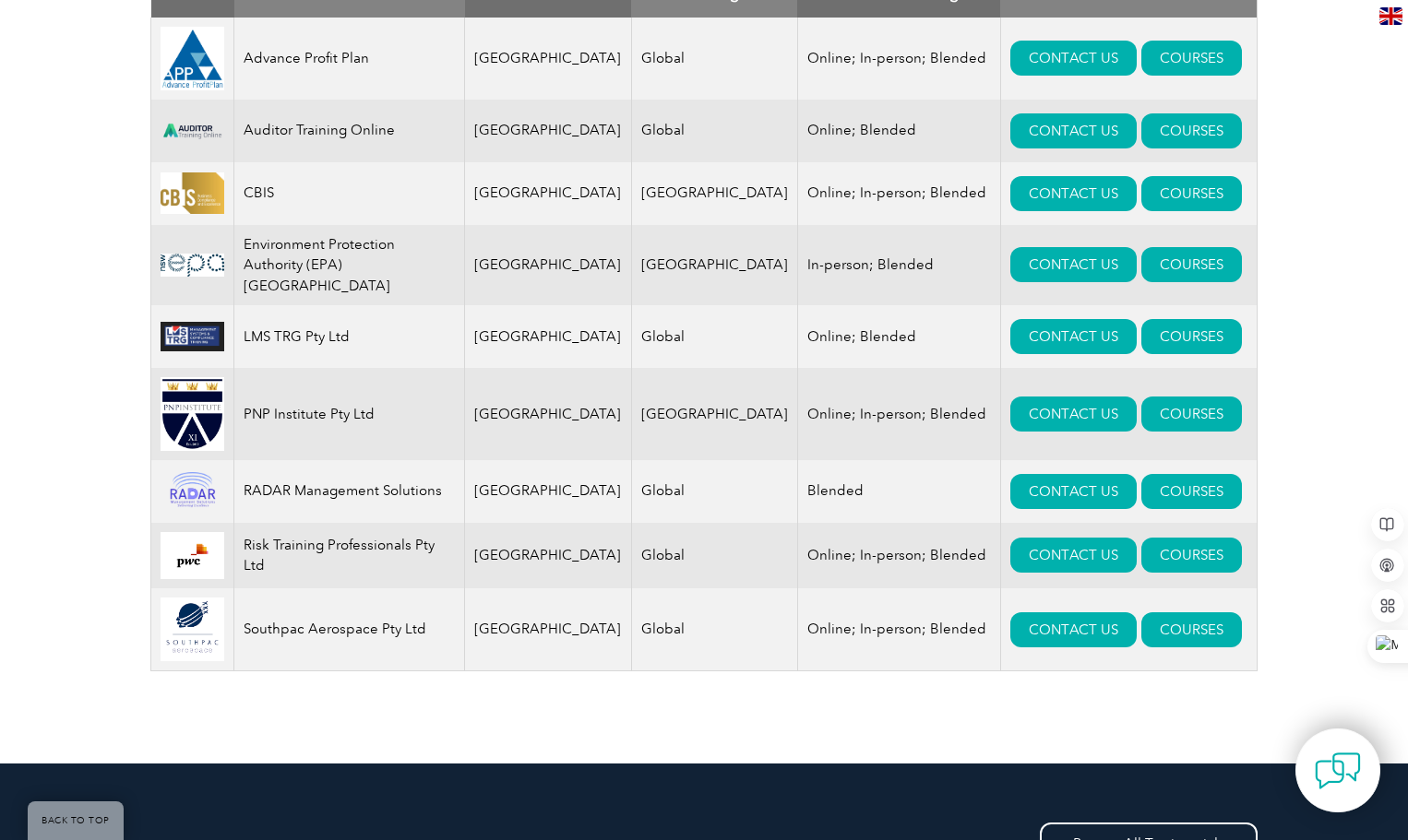
scroll to position [738, 0]
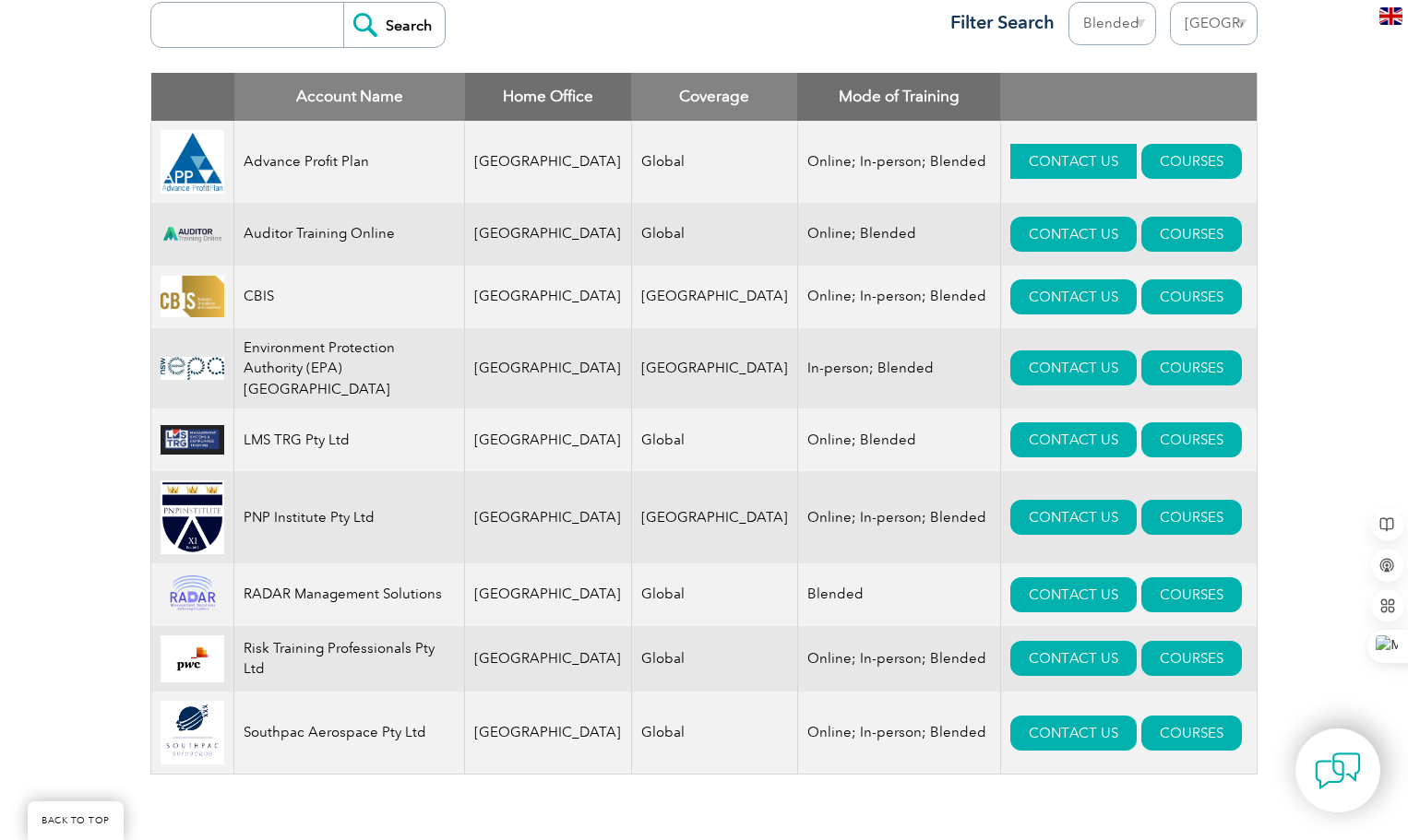
click at [1023, 165] on link "CONTACT US" at bounding box center [1073, 161] width 127 height 35
click at [1028, 298] on link "CONTACT US" at bounding box center [1073, 297] width 127 height 35
click at [1020, 422] on link "CONTACT US" at bounding box center [1073, 440] width 127 height 35
click at [1011, 362] on link "CONTACT US" at bounding box center [1073, 368] width 127 height 35
click at [1011, 503] on link "CONTACT US" at bounding box center [1073, 517] width 127 height 35
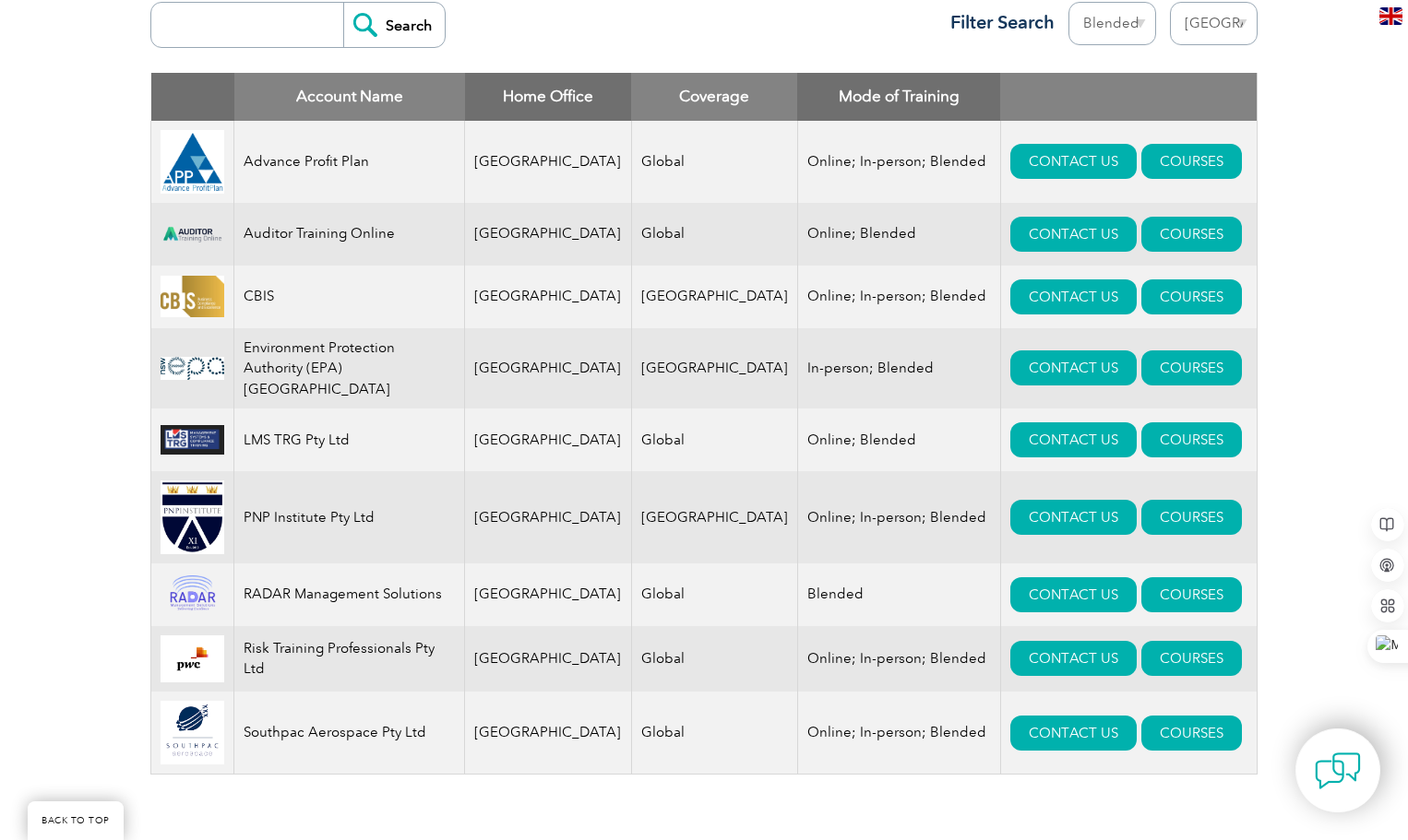
click at [405, 593] on td "RADAR Management Solutions" at bounding box center [349, 594] width 231 height 63
click at [1011, 581] on link "CONTACT US" at bounding box center [1073, 594] width 127 height 35
click at [507, 659] on td "[GEOGRAPHIC_DATA]" at bounding box center [548, 659] width 167 height 66
click at [193, 659] on img at bounding box center [192, 659] width 64 height 47
click at [1011, 648] on link "CONTACT US" at bounding box center [1073, 658] width 127 height 35
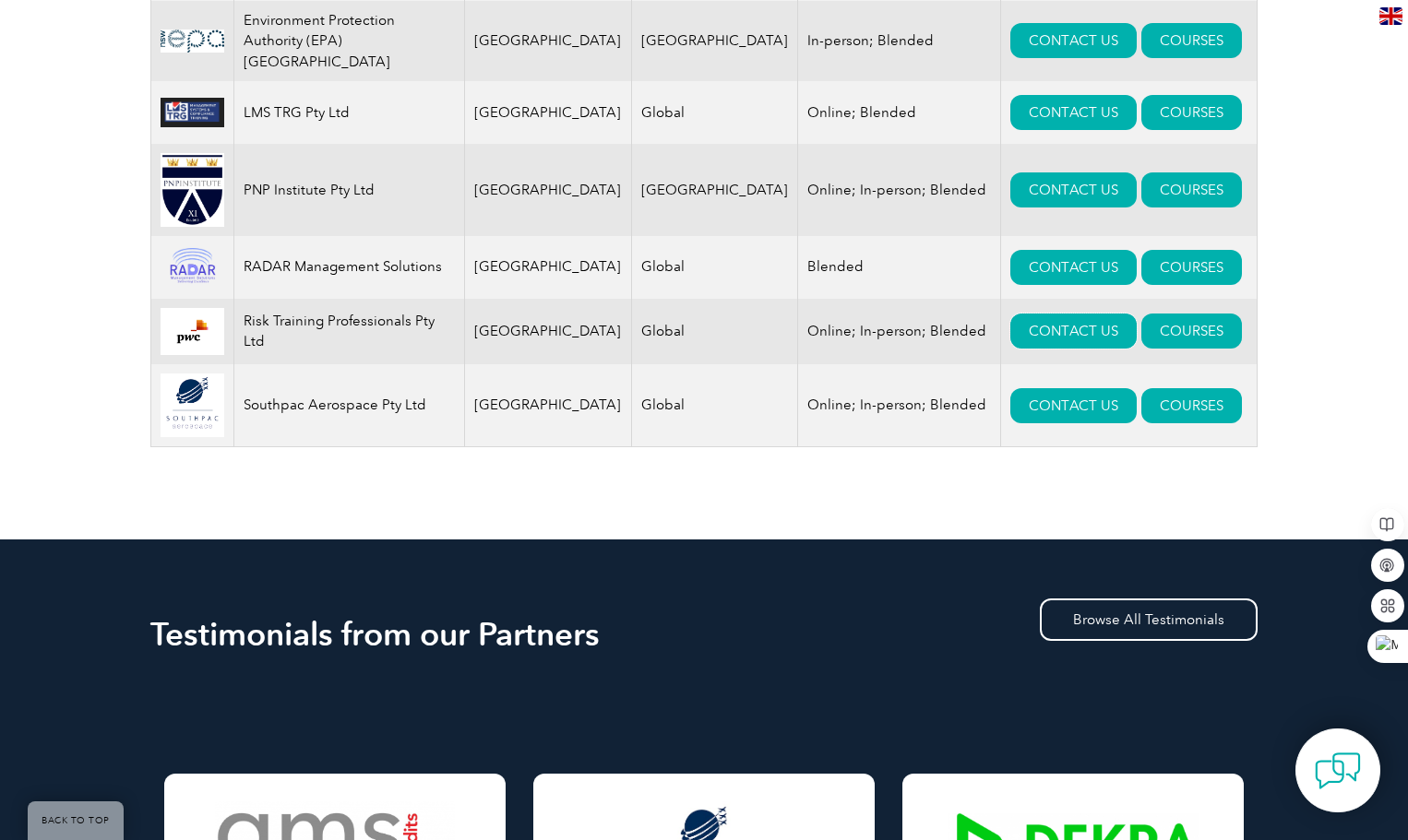
scroll to position [1107, 0]
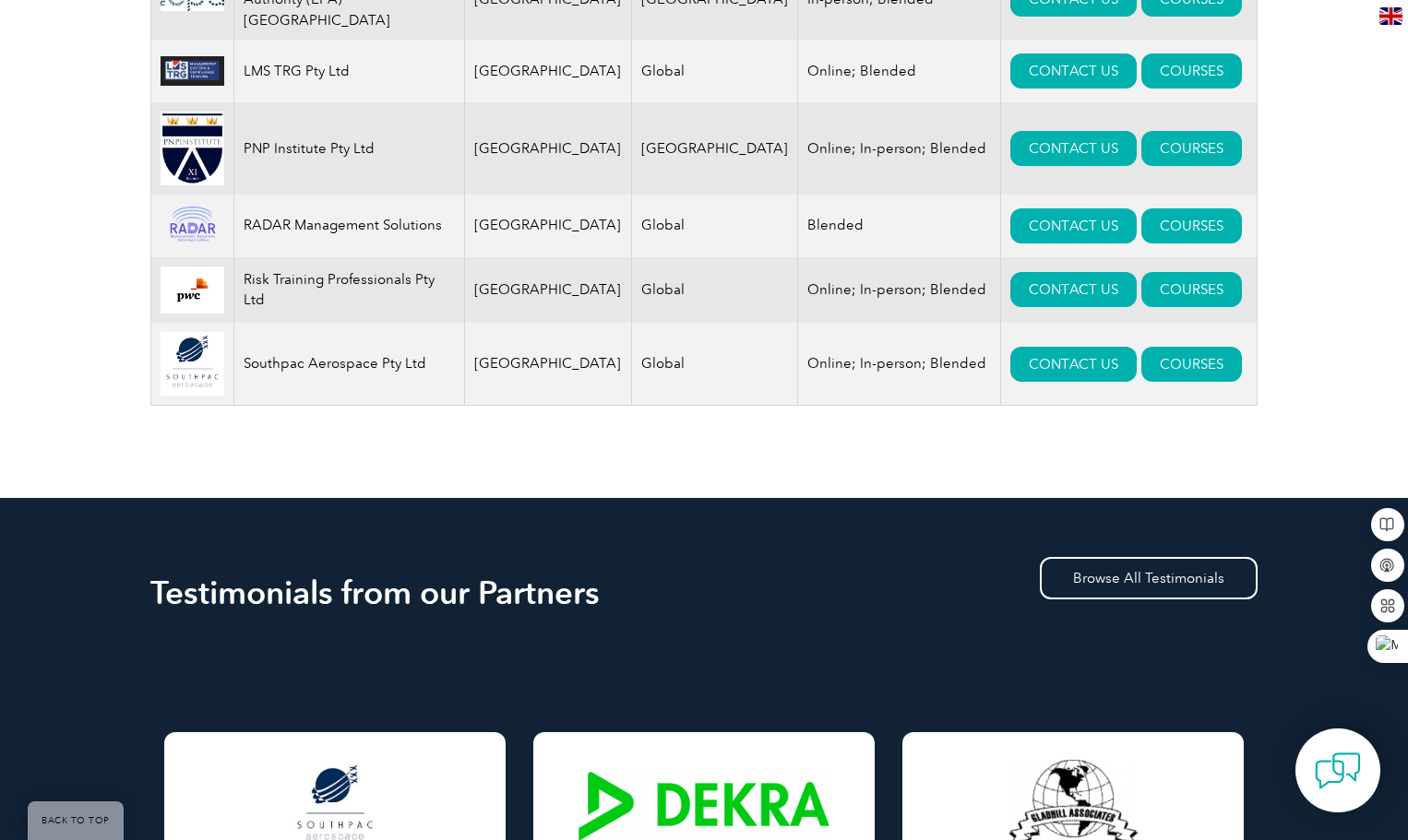
click at [191, 357] on img at bounding box center [192, 364] width 64 height 64
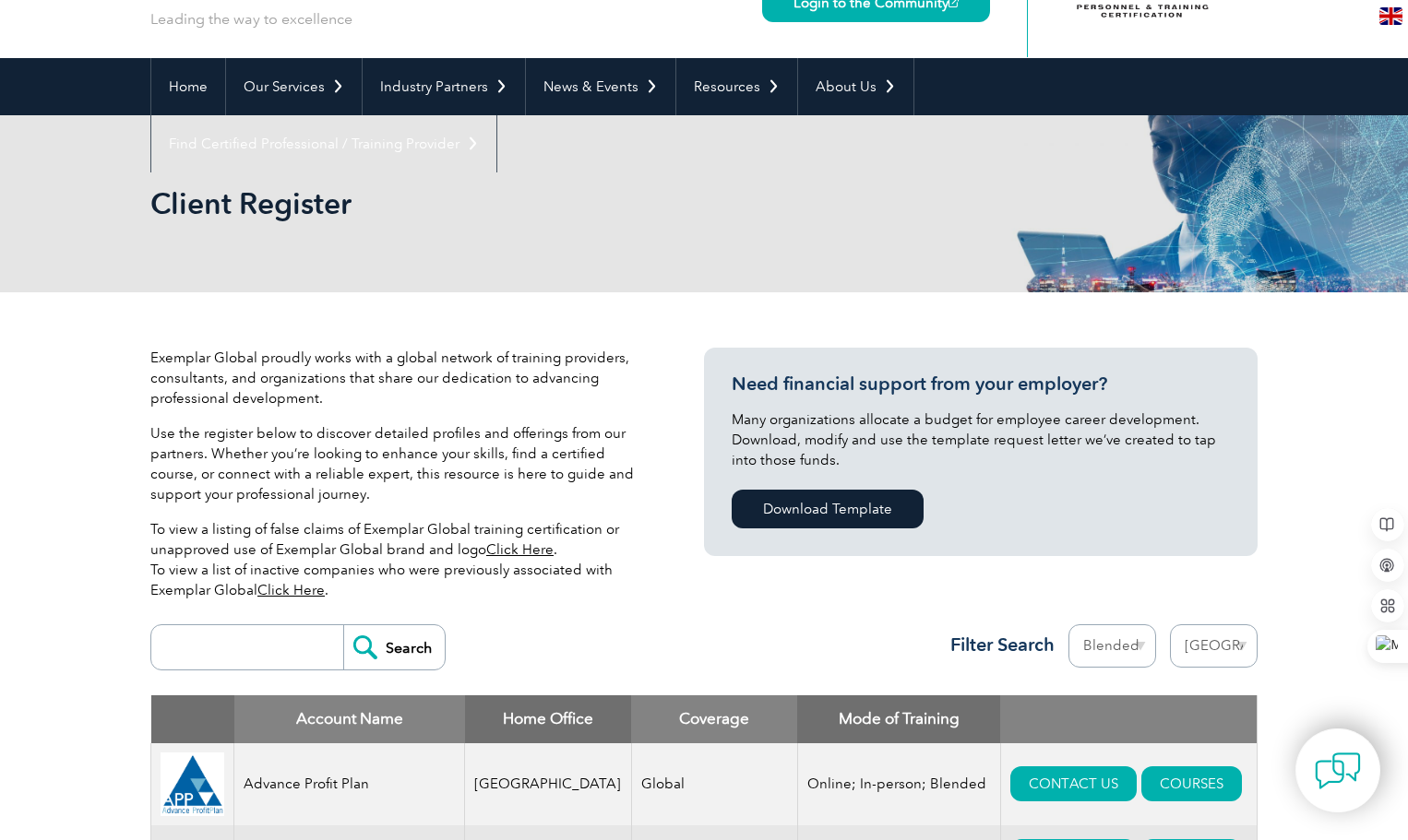
scroll to position [0, 0]
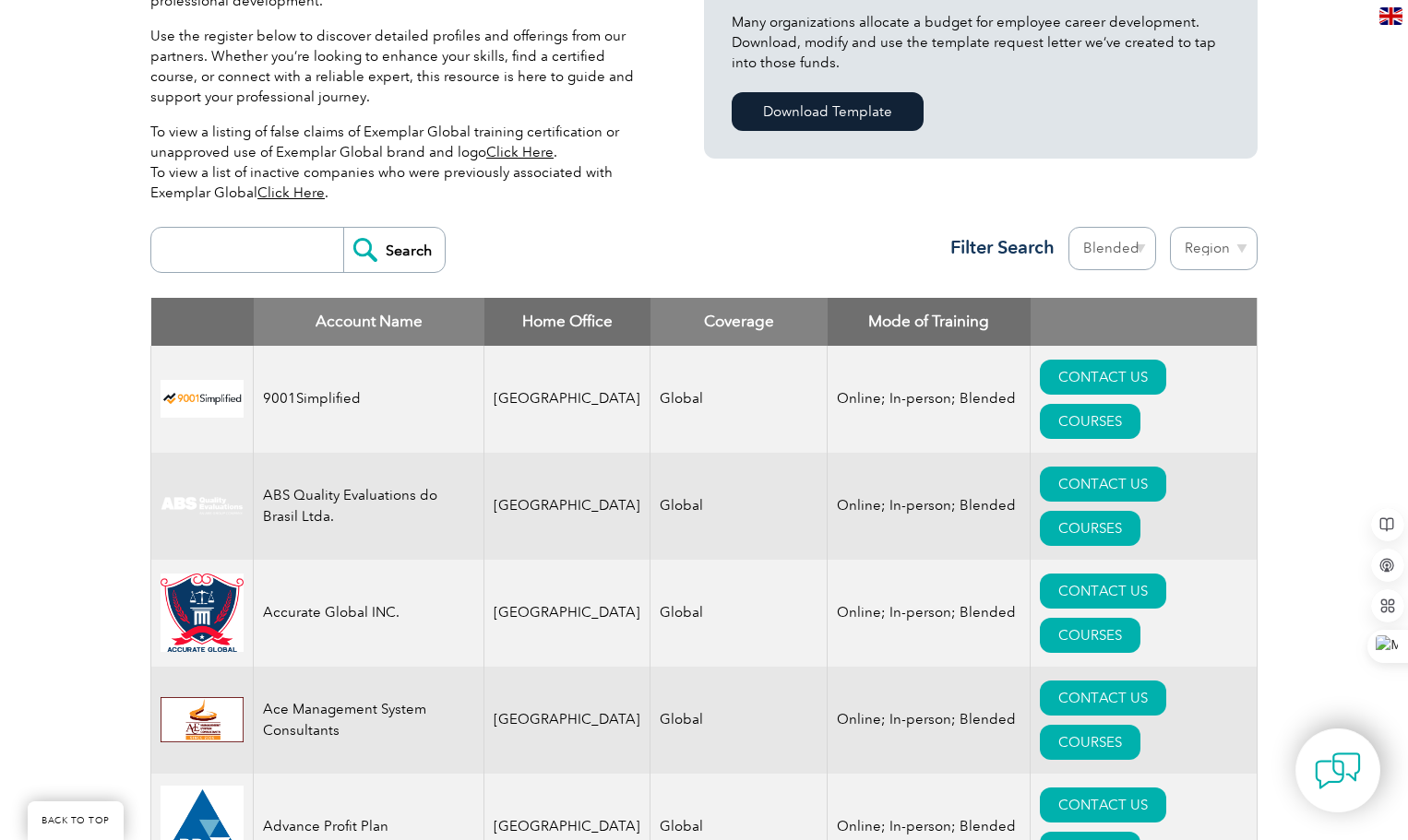
scroll to position [554, 0]
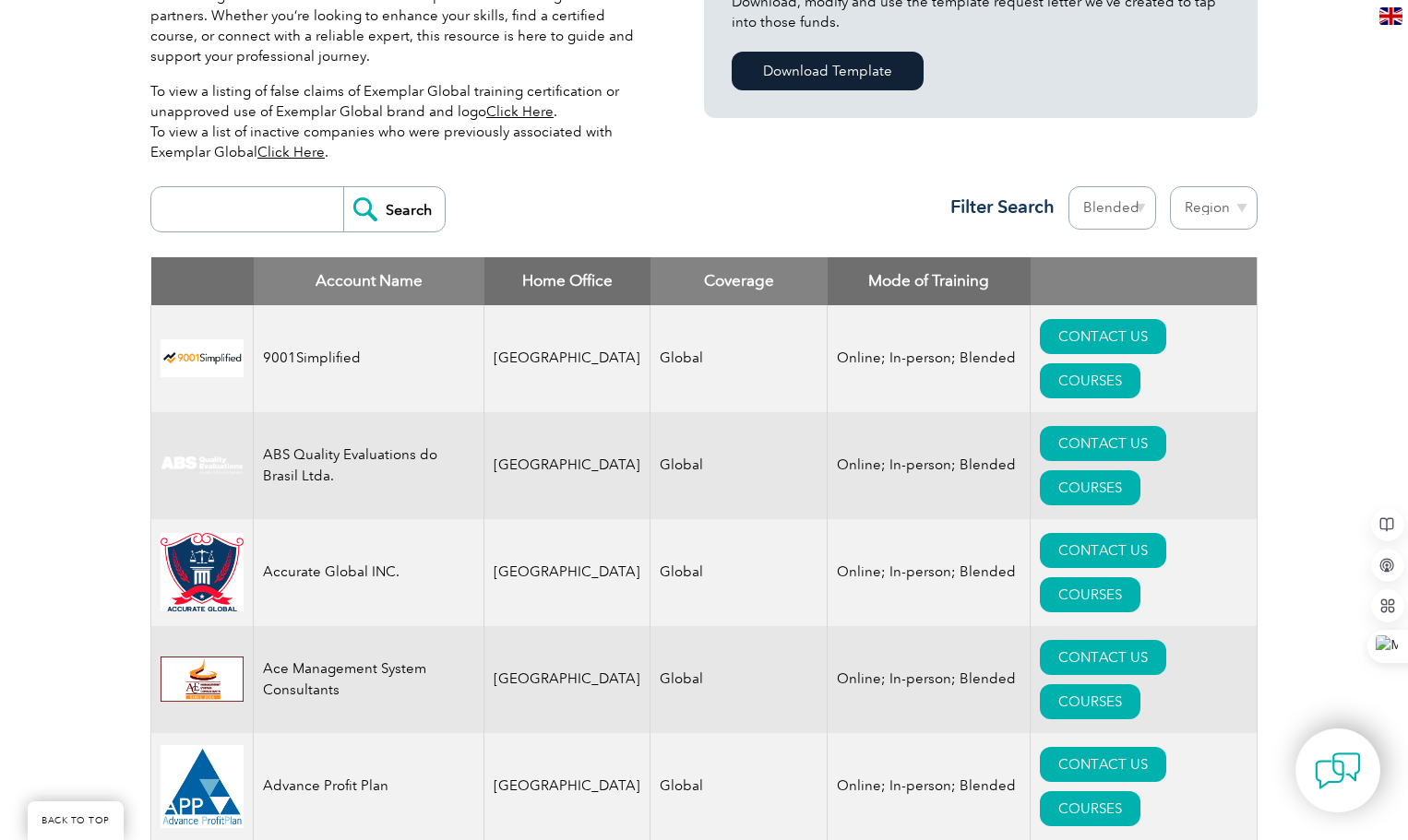
click at [1211, 213] on select "Region [GEOGRAPHIC_DATA] [GEOGRAPHIC_DATA] [GEOGRAPHIC_DATA] [GEOGRAPHIC_DATA] …" at bounding box center [1214, 208] width 88 height 43
click at [1170, 187] on select "Region [GEOGRAPHIC_DATA] [GEOGRAPHIC_DATA] [GEOGRAPHIC_DATA] [GEOGRAPHIC_DATA] …" at bounding box center [1214, 208] width 88 height 43
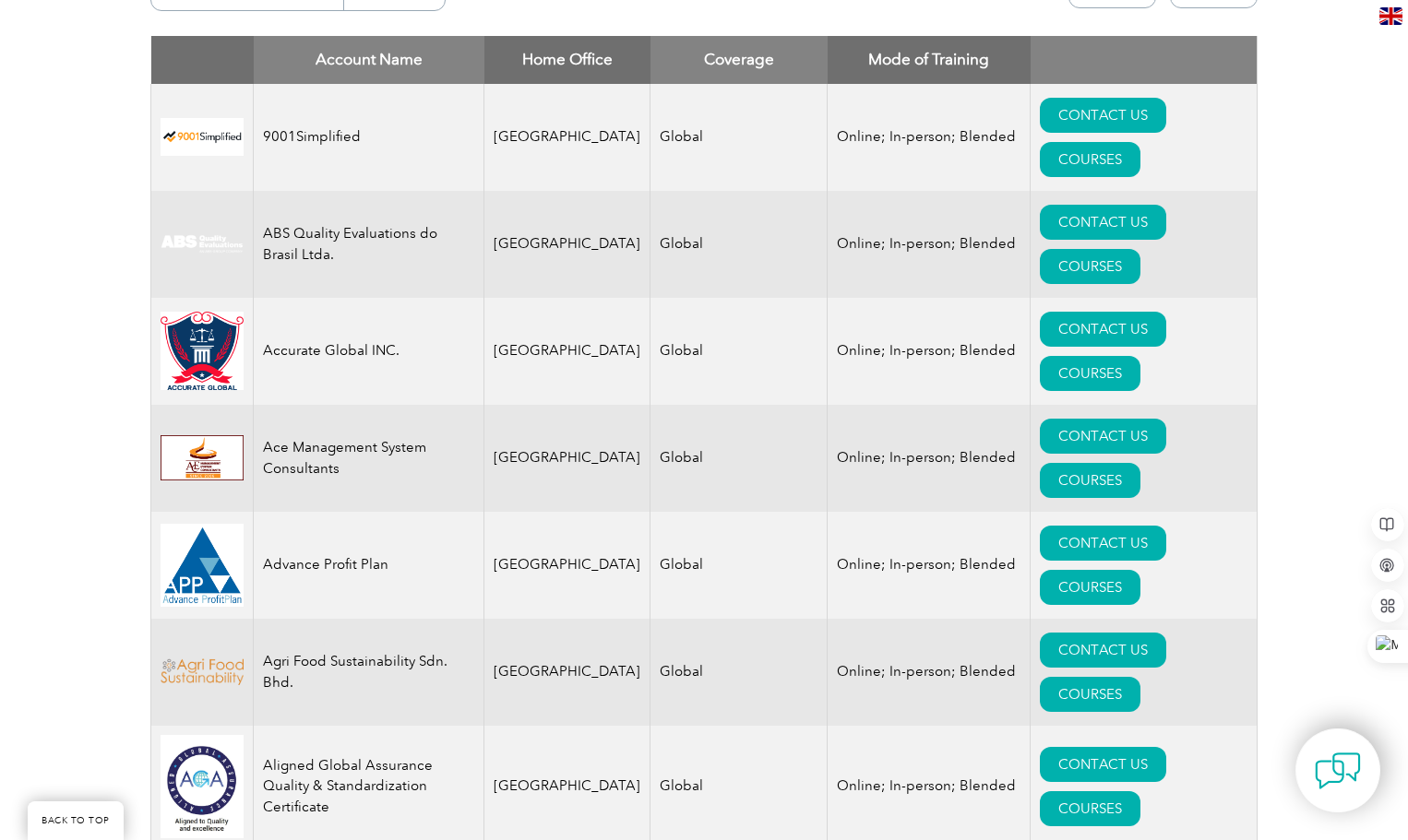
scroll to position [276, 0]
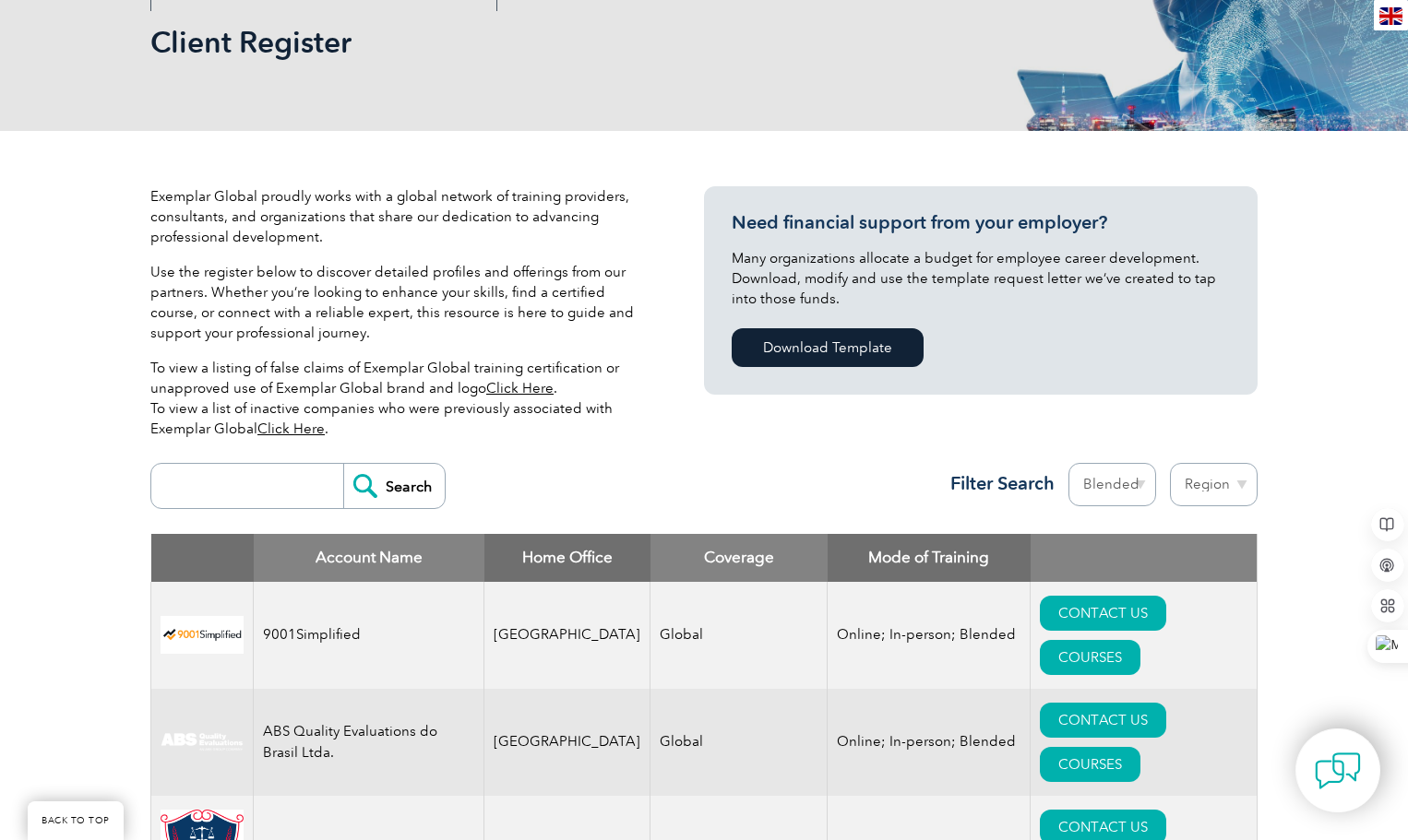
click at [1191, 483] on select "Region Australia Bahrain Bangladesh Brazil Canada Colombia Dominican Republic E…" at bounding box center [1214, 484] width 88 height 43
select select "[GEOGRAPHIC_DATA]"
click at [1170, 463] on select "Region Australia Bahrain Bangladesh Brazil Canada Colombia Dominican Republic E…" at bounding box center [1214, 484] width 88 height 43
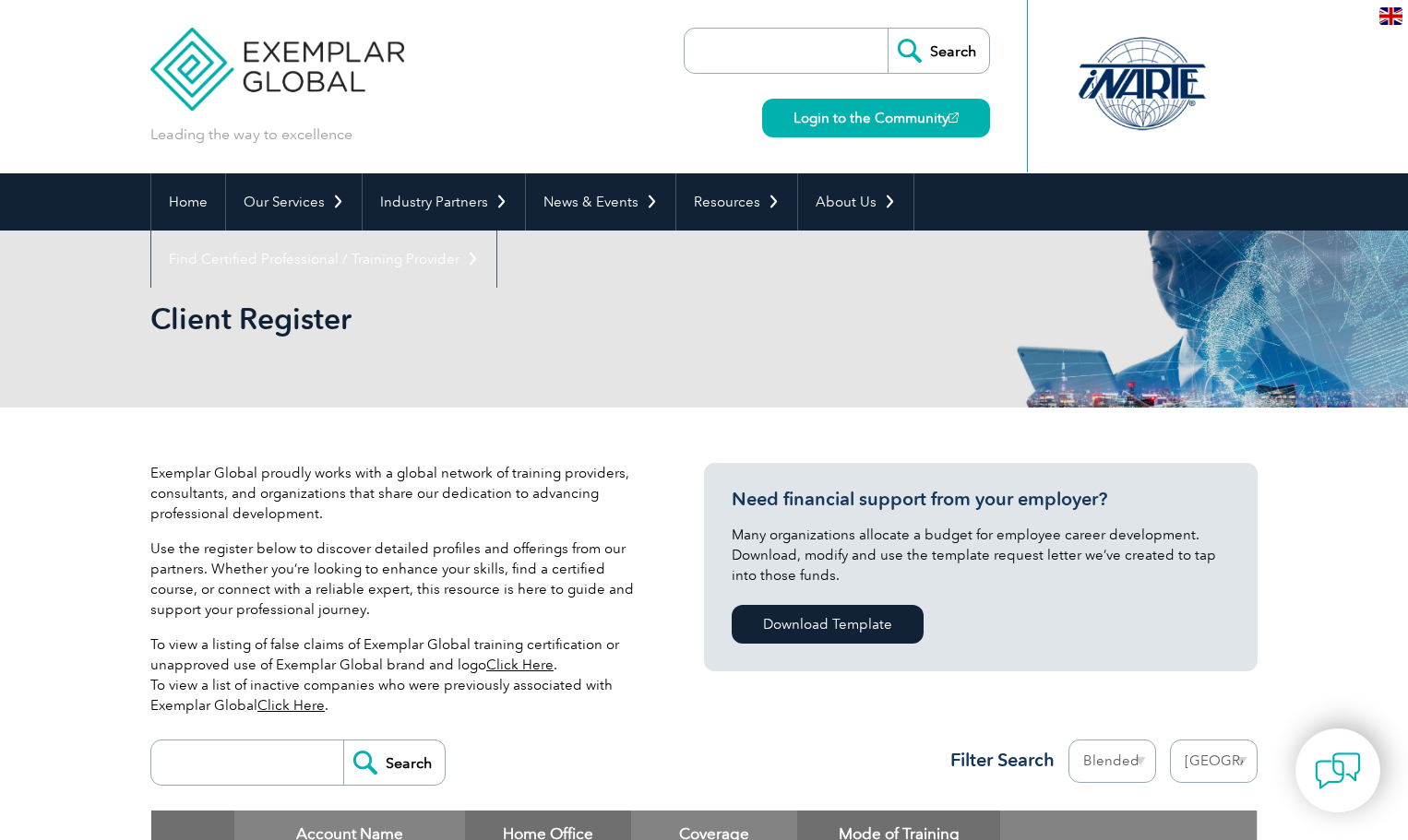
select select "[GEOGRAPHIC_DATA]"
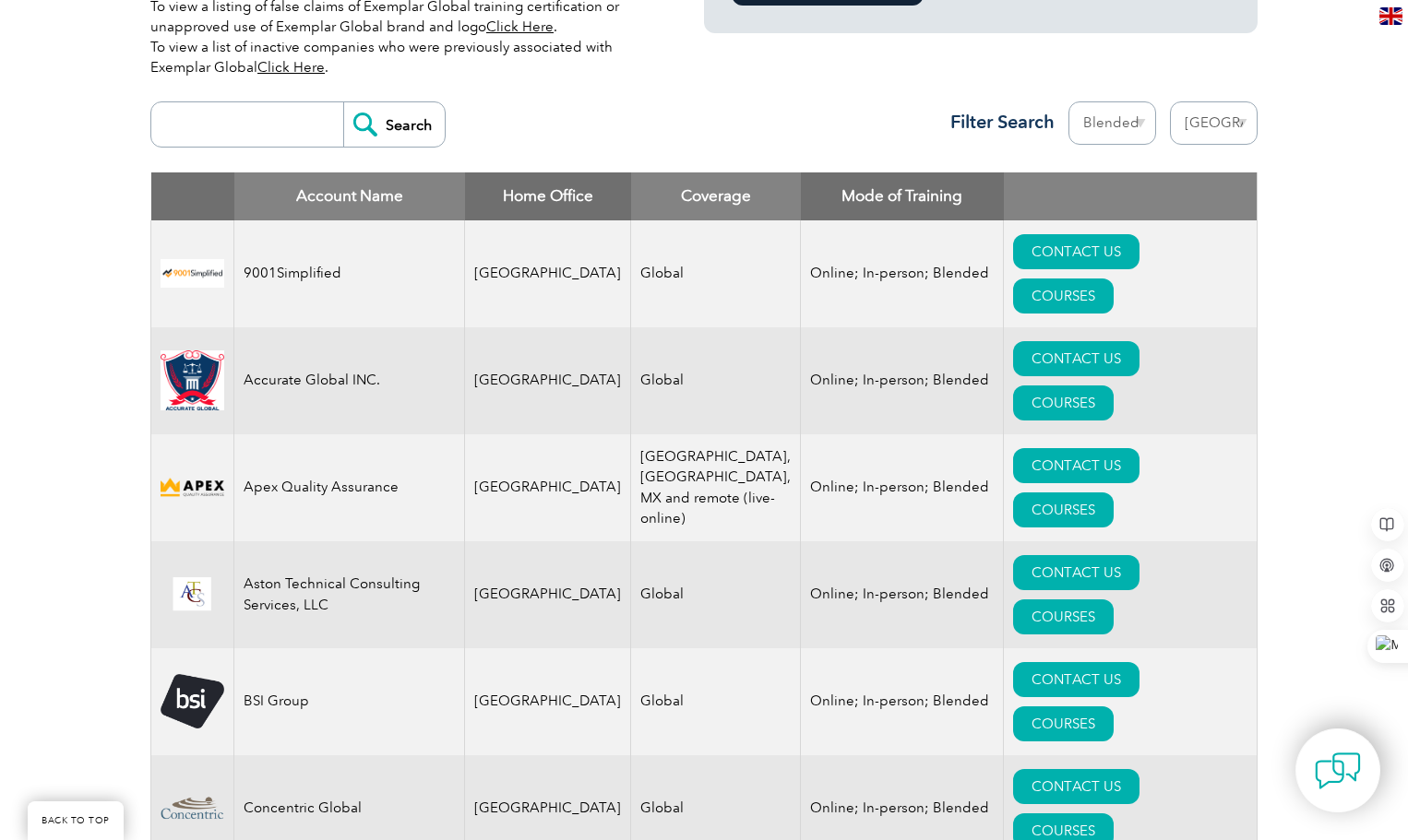
scroll to position [646, 0]
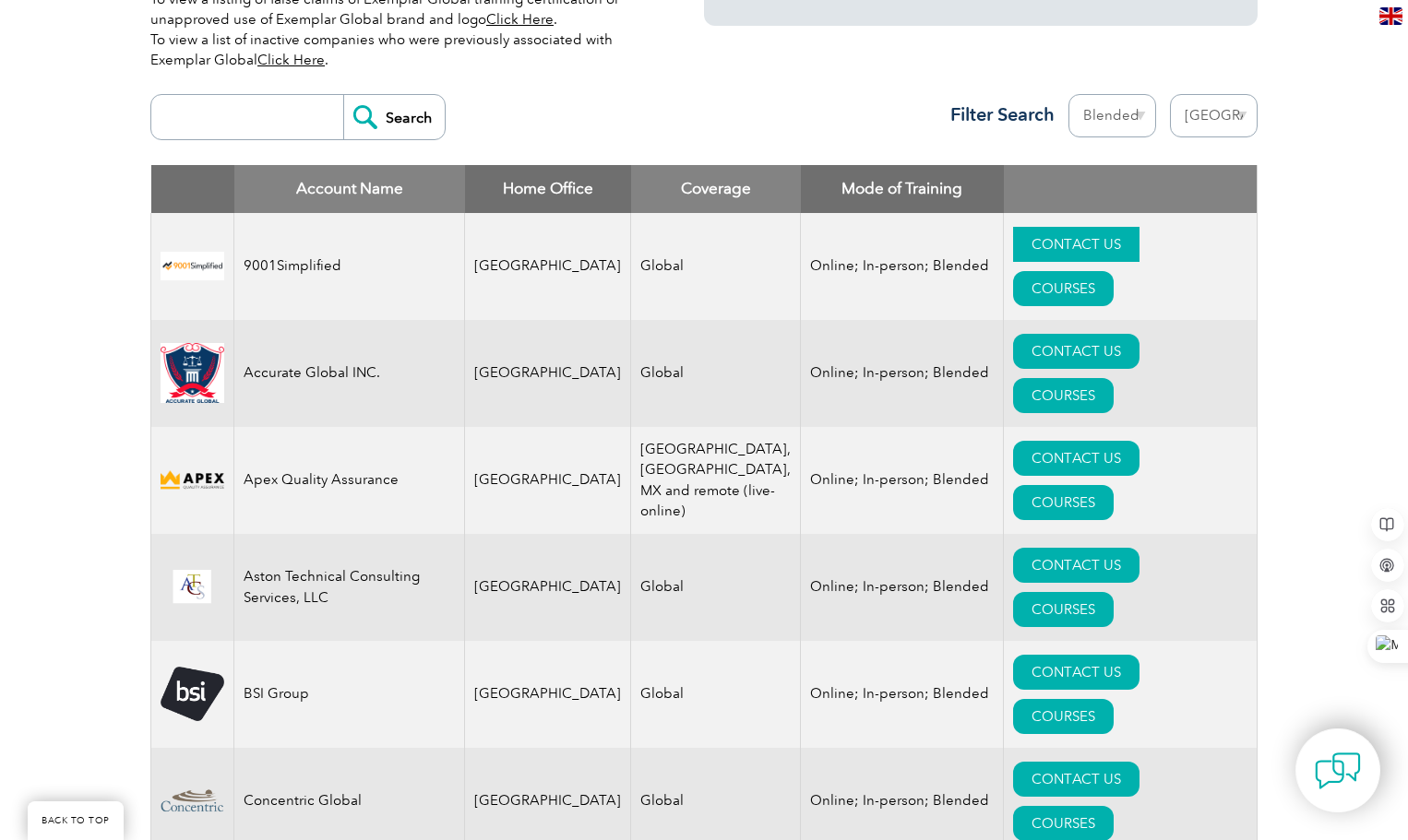
click at [1015, 238] on link "CONTACT US" at bounding box center [1076, 245] width 127 height 35
click at [203, 469] on img at bounding box center [192, 480] width 64 height 23
click at [1013, 441] on link "CONTACT US" at bounding box center [1076, 458] width 127 height 35
click at [817, 535] on td "Online; In-person; Blended" at bounding box center [902, 588] width 203 height 107
click at [1013, 548] on link "CONTACT US" at bounding box center [1076, 565] width 127 height 35
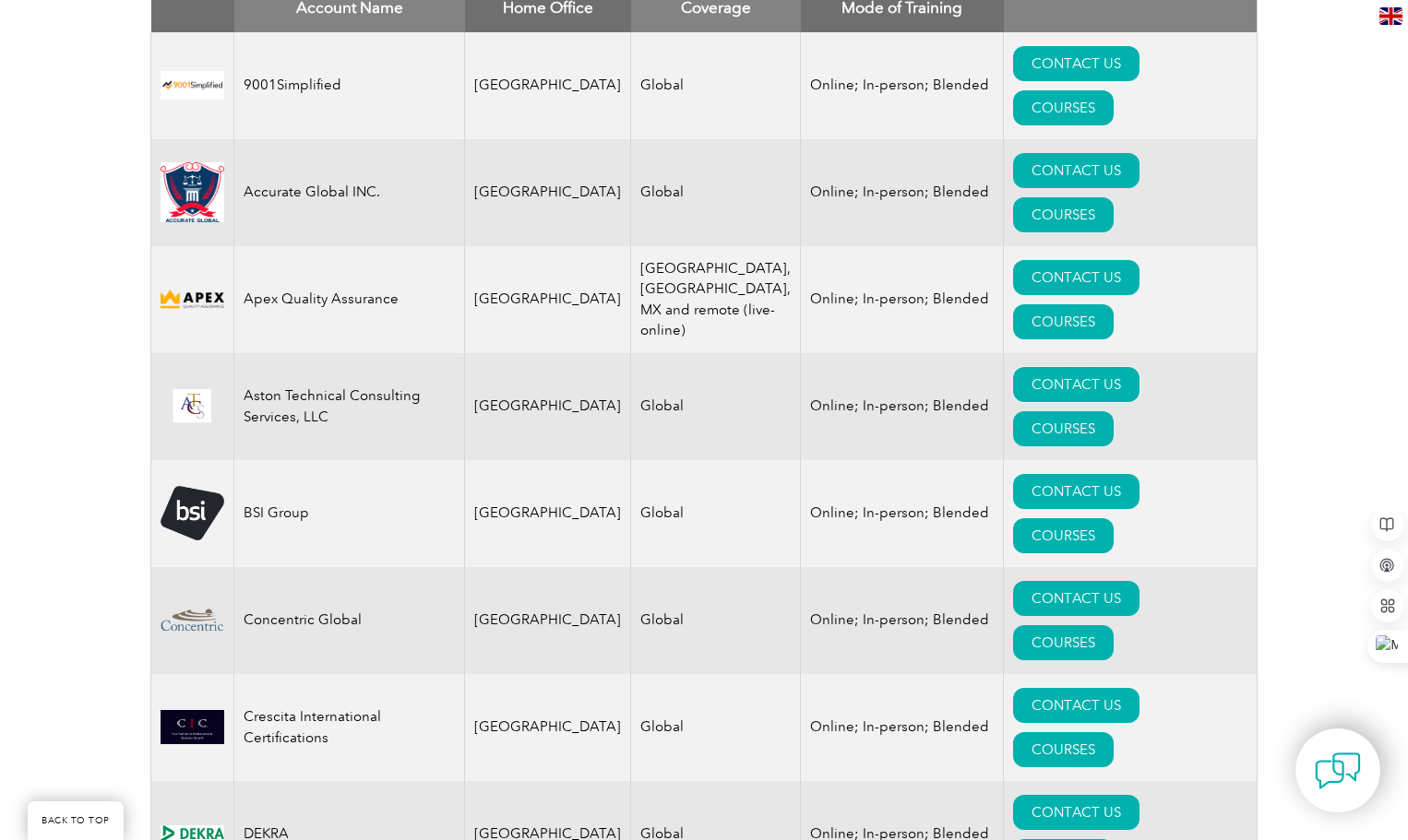
scroll to position [1015, 0]
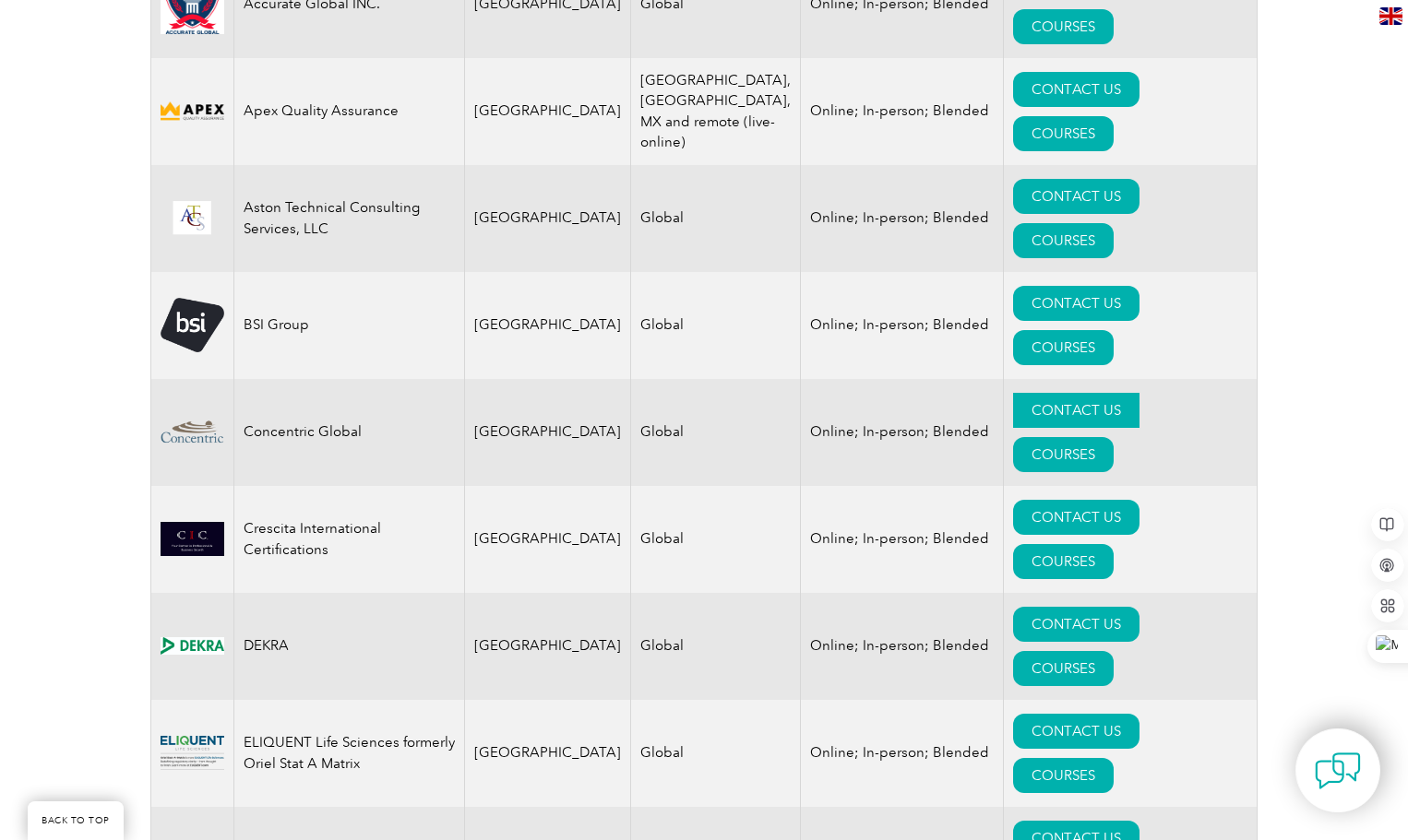
click at [1024, 393] on link "CONTACT US" at bounding box center [1076, 411] width 127 height 35
click at [1013, 500] on link "CONTACT US" at bounding box center [1076, 517] width 127 height 35
click at [389, 594] on td "DEKRA" at bounding box center [349, 647] width 231 height 107
click at [1013, 607] on link "CONTACT US" at bounding box center [1076, 624] width 127 height 35
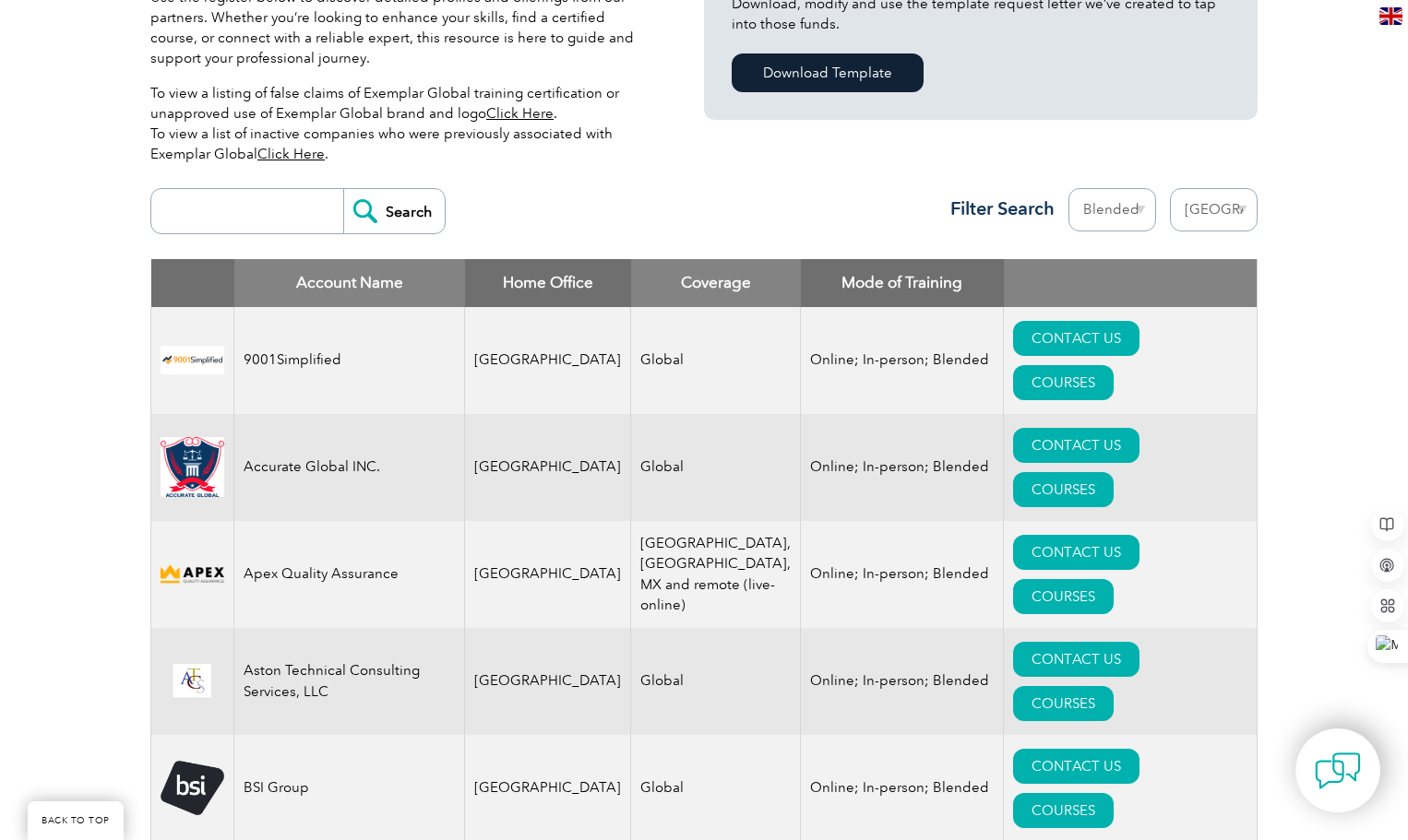
scroll to position [554, 0]
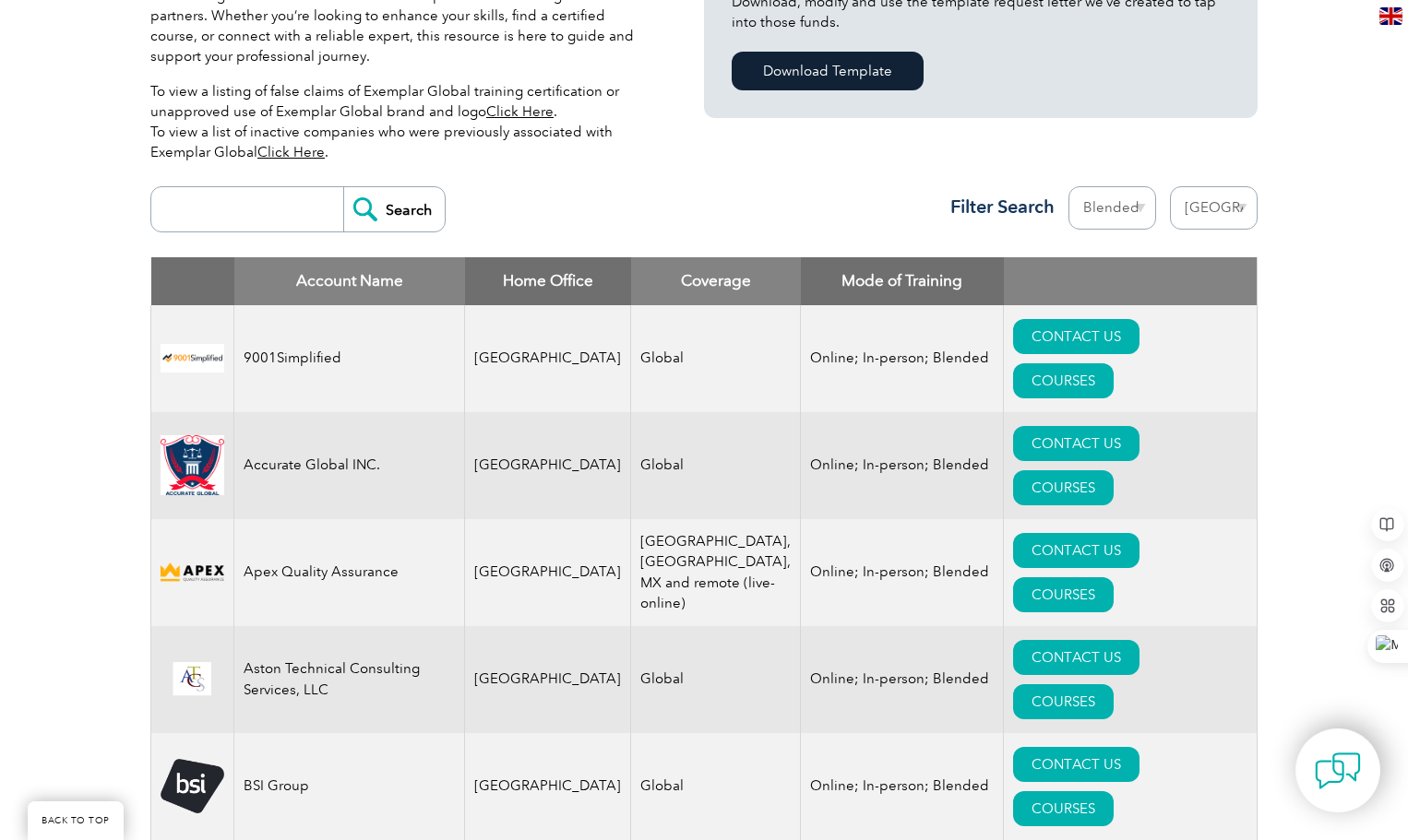
click at [212, 216] on input "search" at bounding box center [251, 210] width 183 height 44
type input "SGS"
click at [393, 208] on input "Search" at bounding box center [394, 210] width 102 height 44
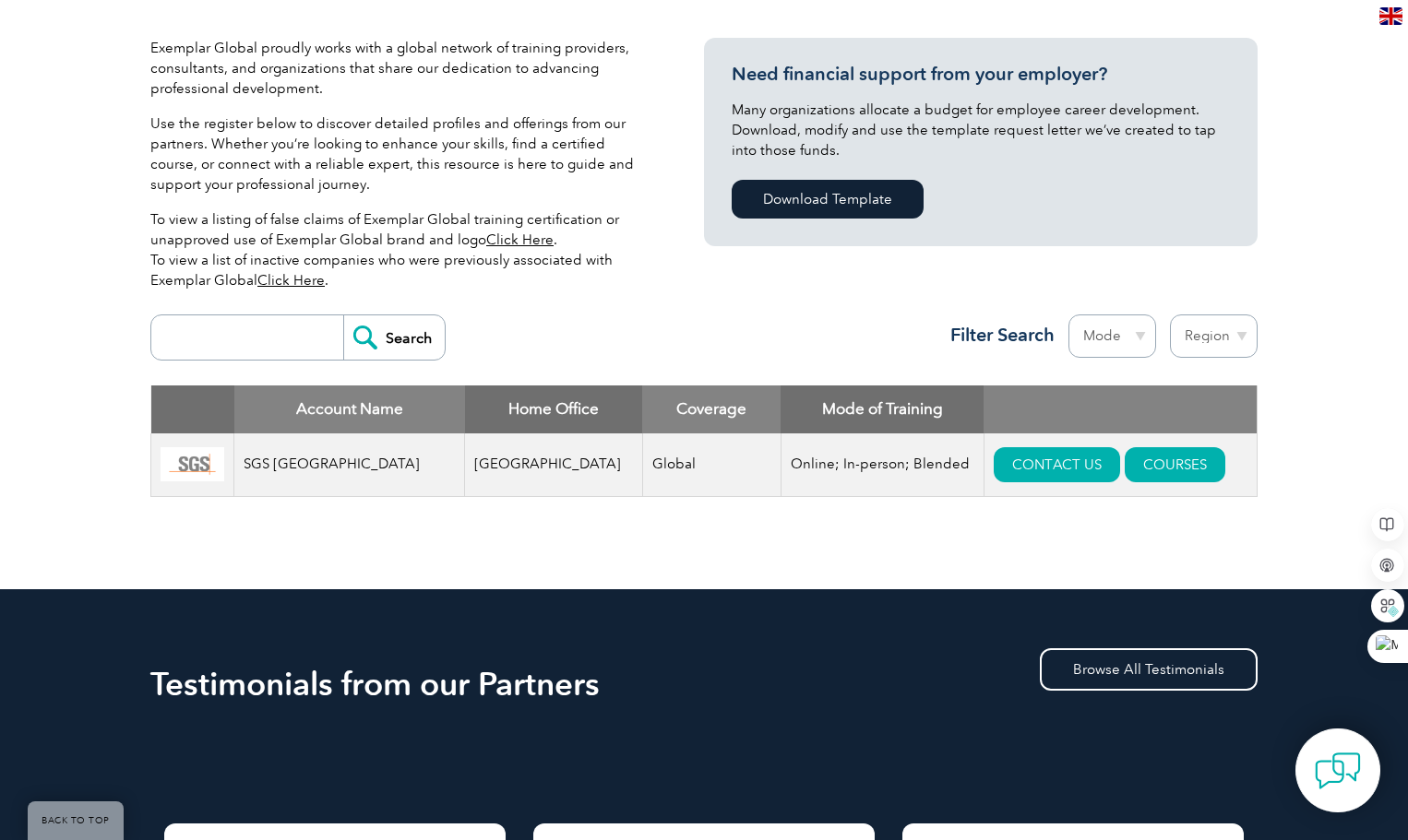
scroll to position [461, 0]
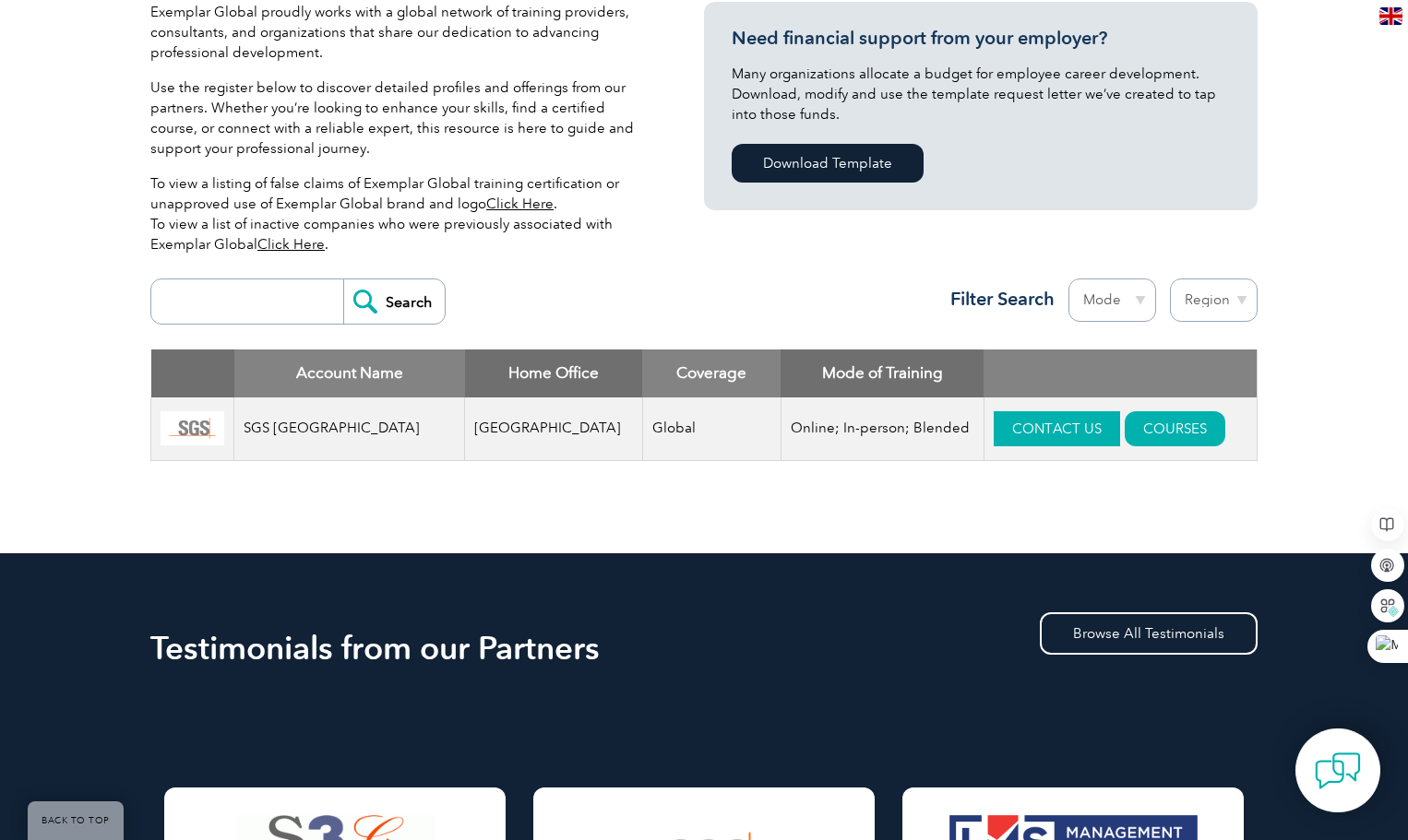
click at [1011, 434] on link "CONTACT US" at bounding box center [1057, 429] width 127 height 35
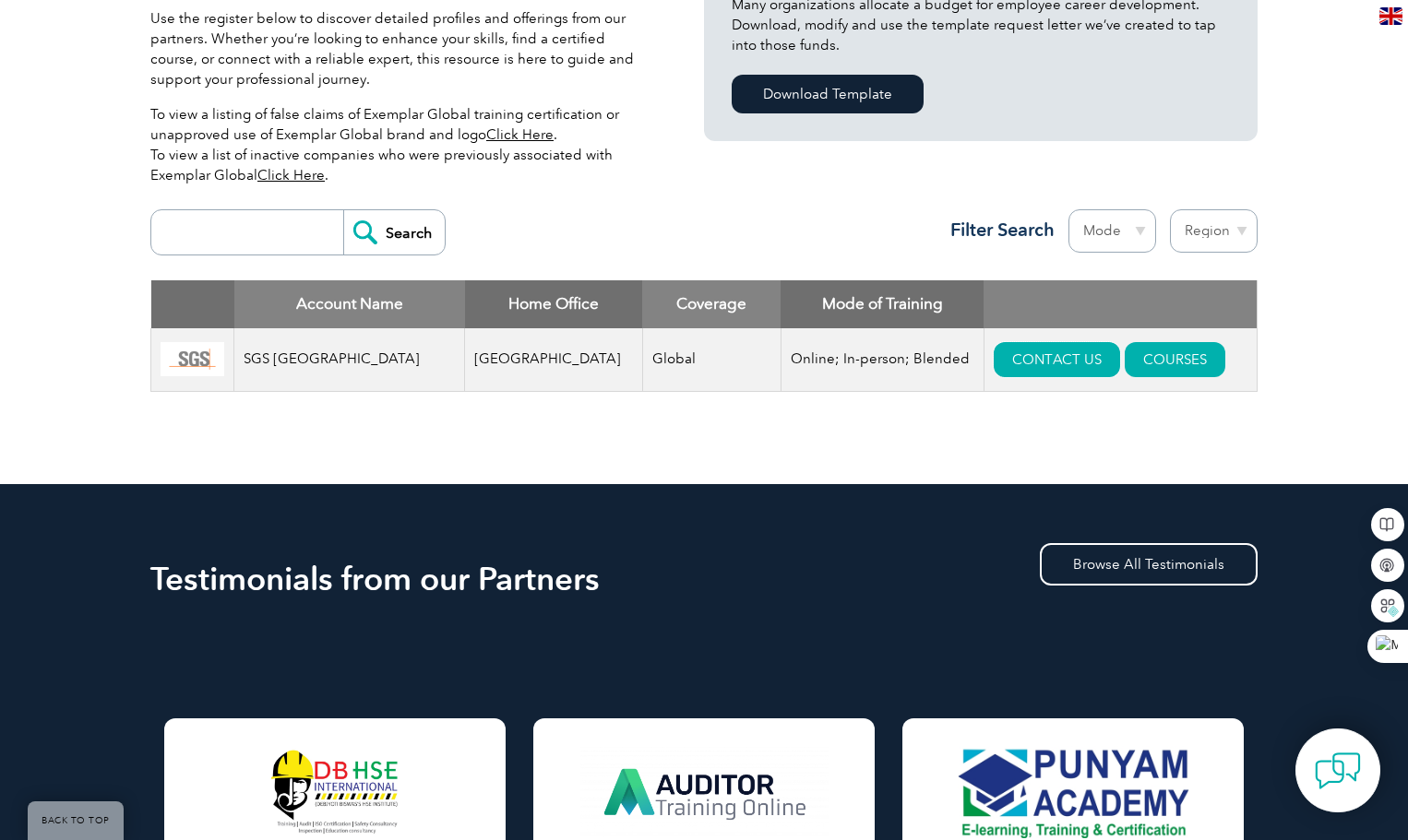
scroll to position [554, 0]
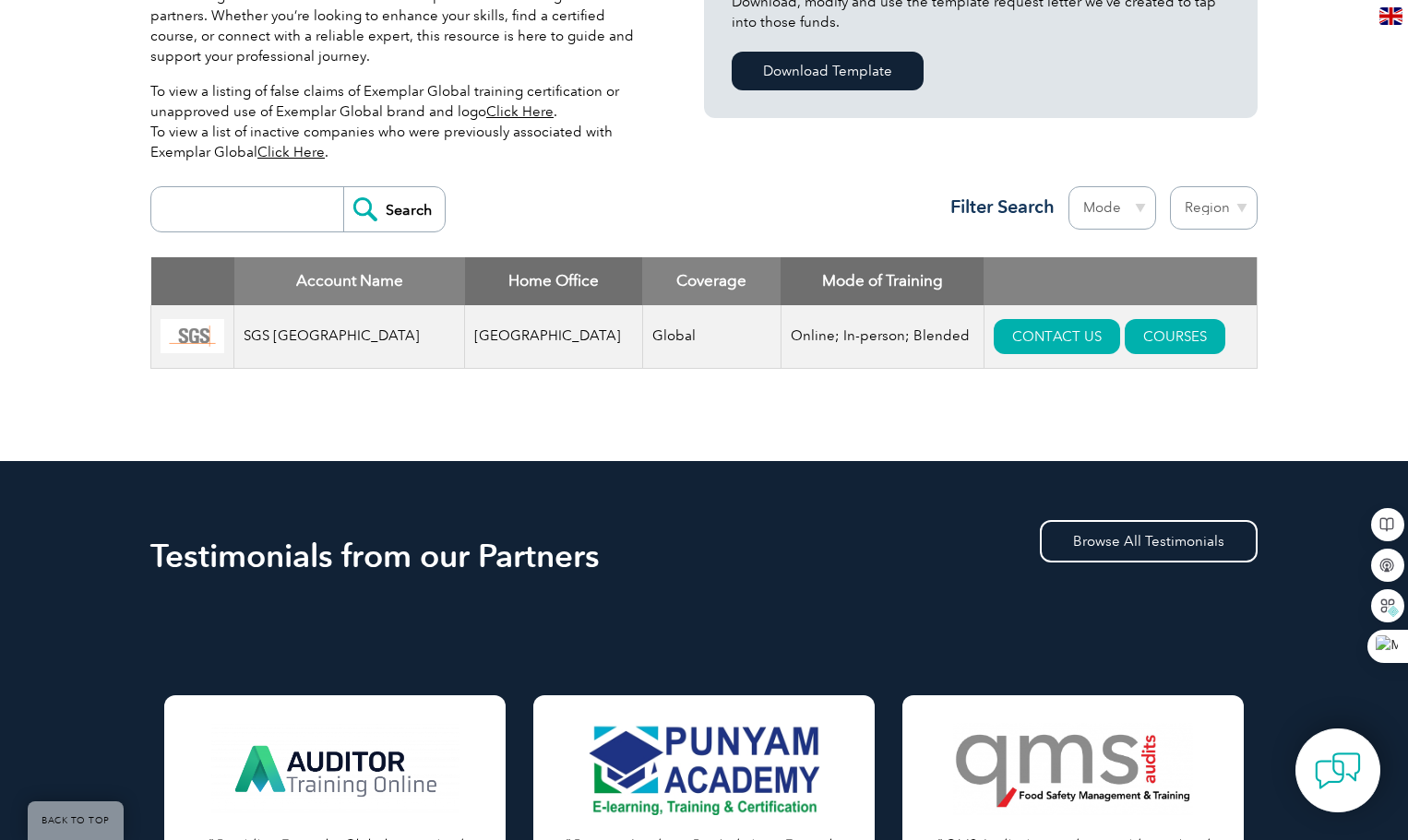
click at [192, 210] on input "search" at bounding box center [251, 210] width 183 height 44
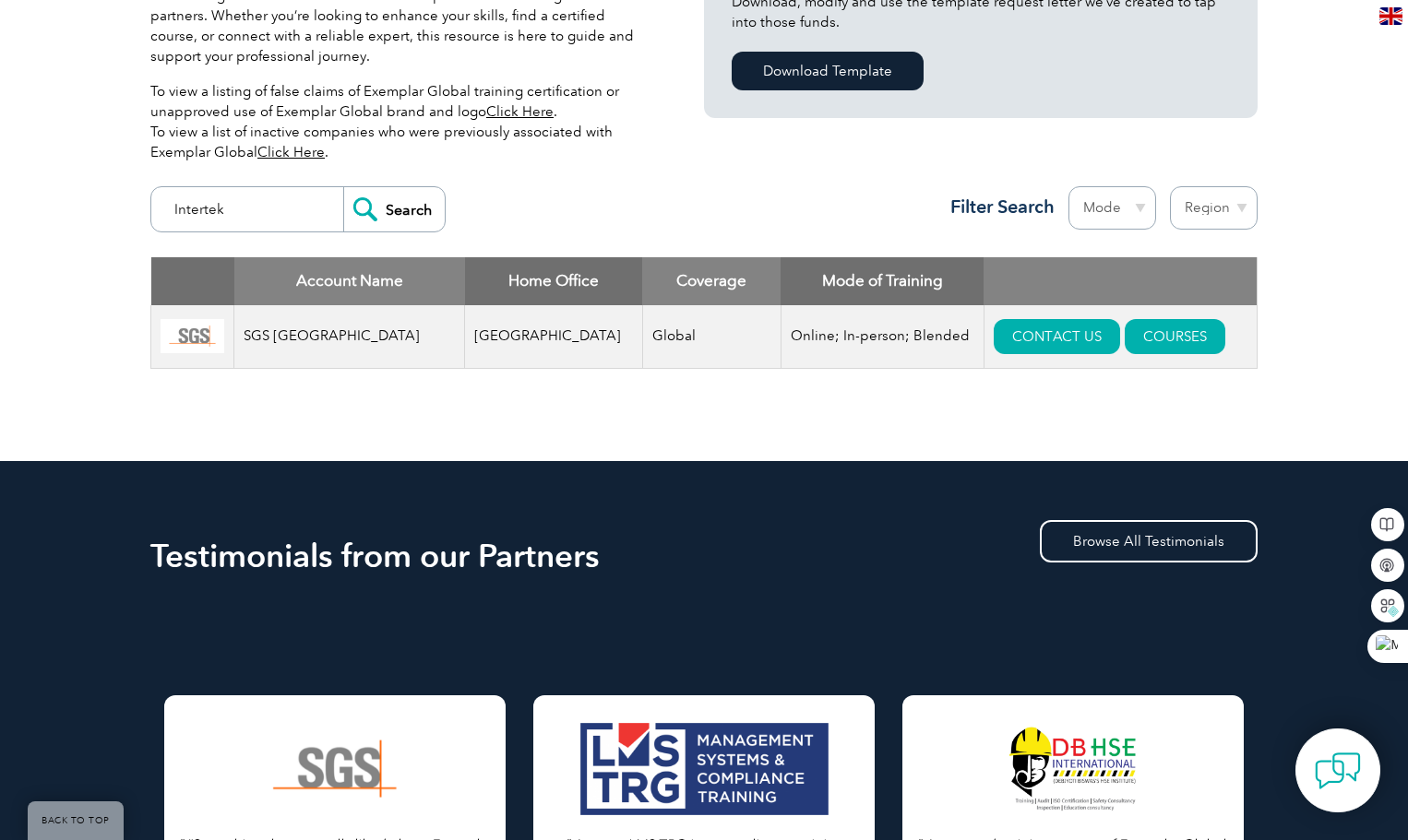
type input "Intertek"
click at [386, 213] on input "Search" at bounding box center [394, 210] width 102 height 44
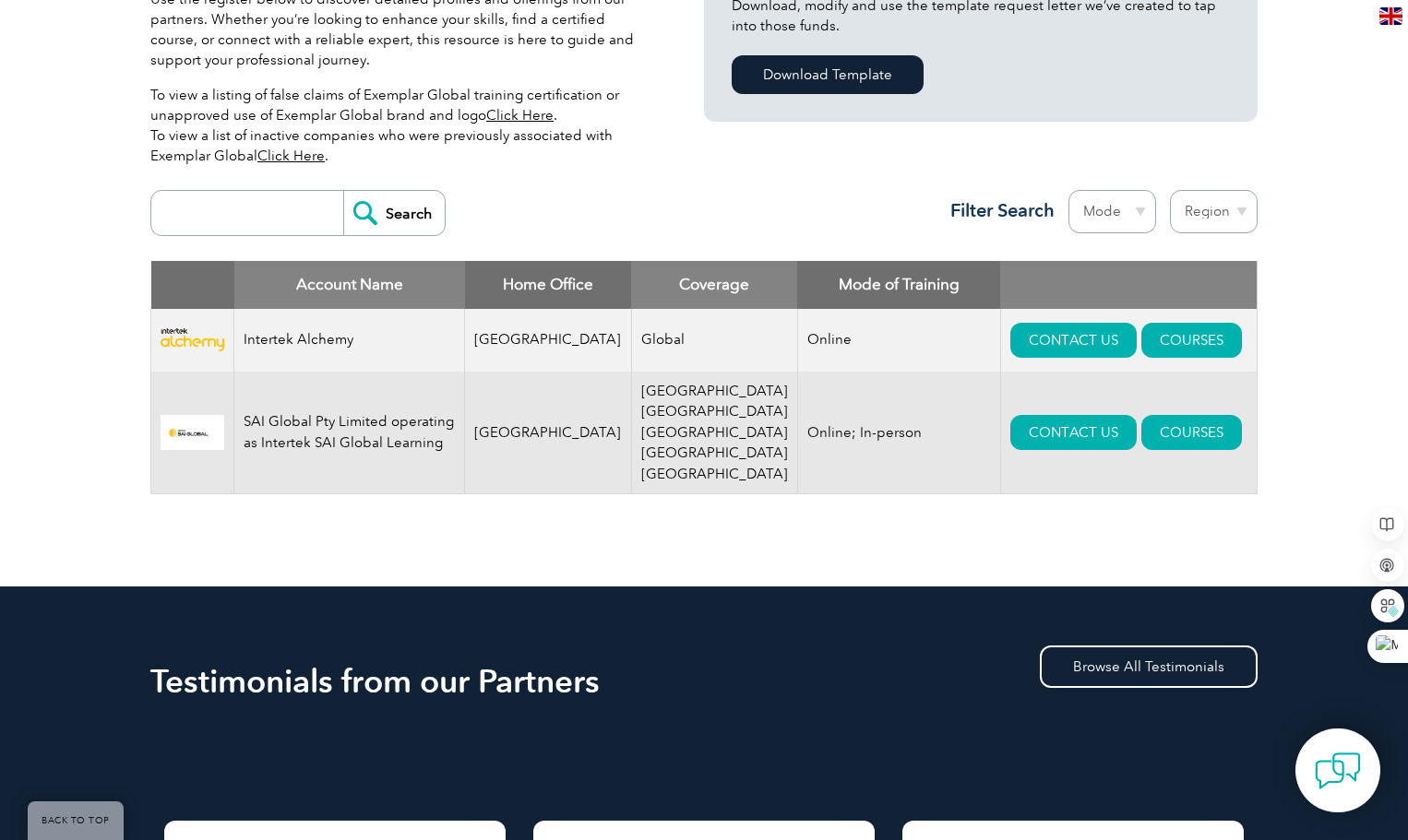
scroll to position [554, 0]
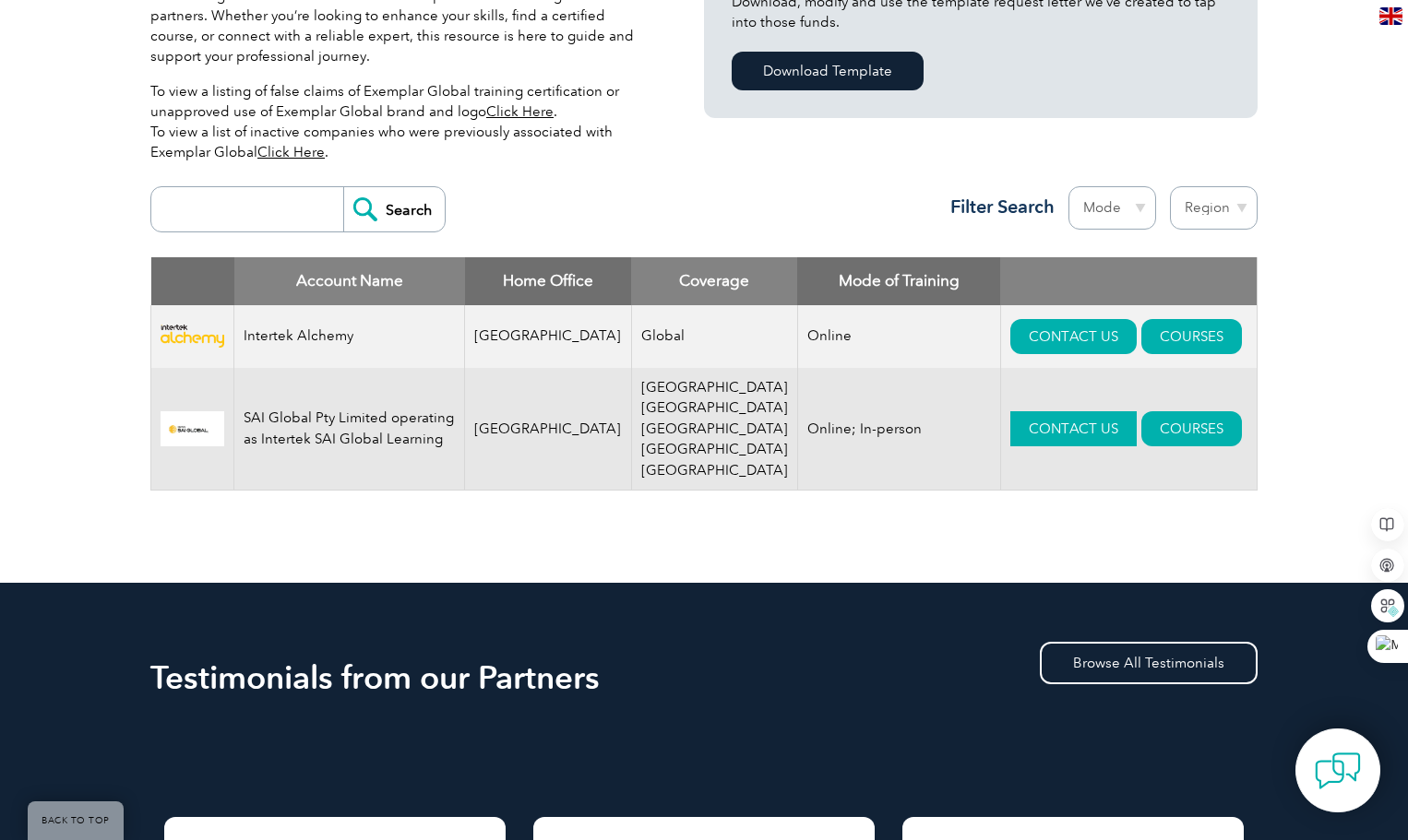
click at [1011, 412] on link "CONTACT US" at bounding box center [1073, 429] width 127 height 35
click at [215, 342] on img at bounding box center [192, 336] width 64 height 24
click at [1012, 333] on link "CONTACT US" at bounding box center [1073, 336] width 127 height 35
